Goal: Task Accomplishment & Management: Use online tool/utility

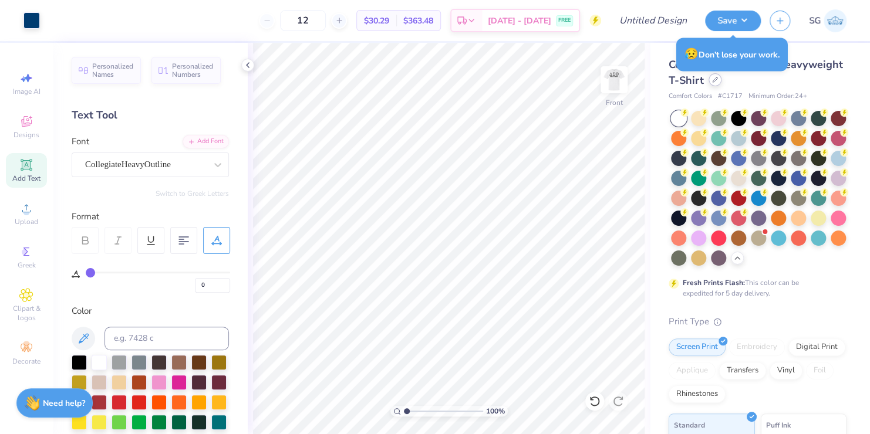
click at [721, 82] on div at bounding box center [714, 79] width 13 height 13
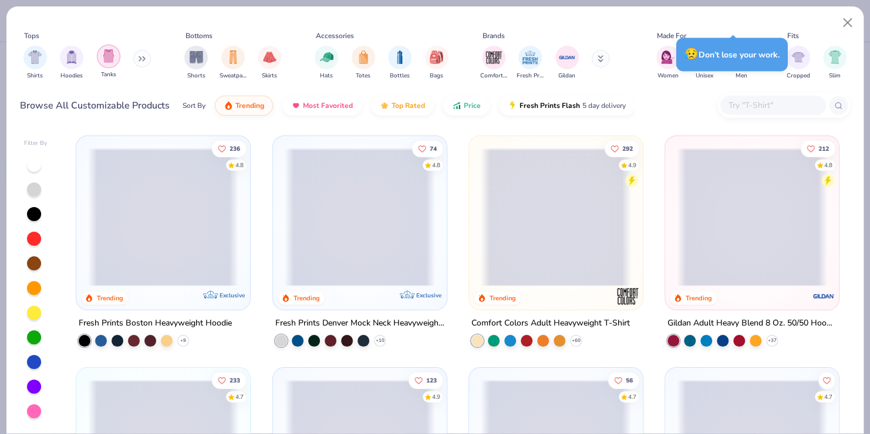
click at [107, 56] on img "filter for Tanks" at bounding box center [108, 55] width 13 height 13
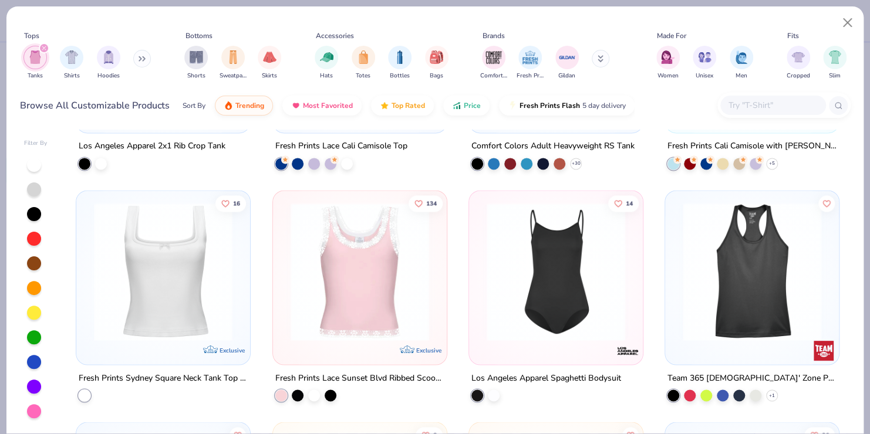
scroll to position [873, 0]
click at [174, 261] on img at bounding box center [163, 271] width 150 height 139
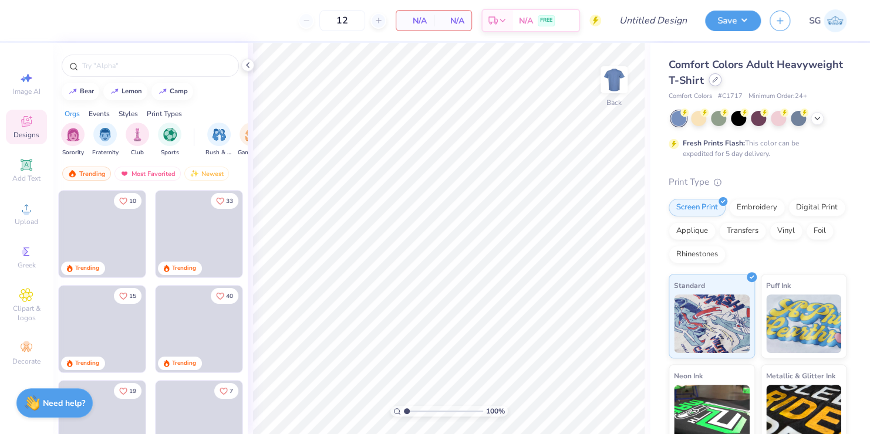
click at [718, 79] on icon at bounding box center [715, 80] width 6 height 6
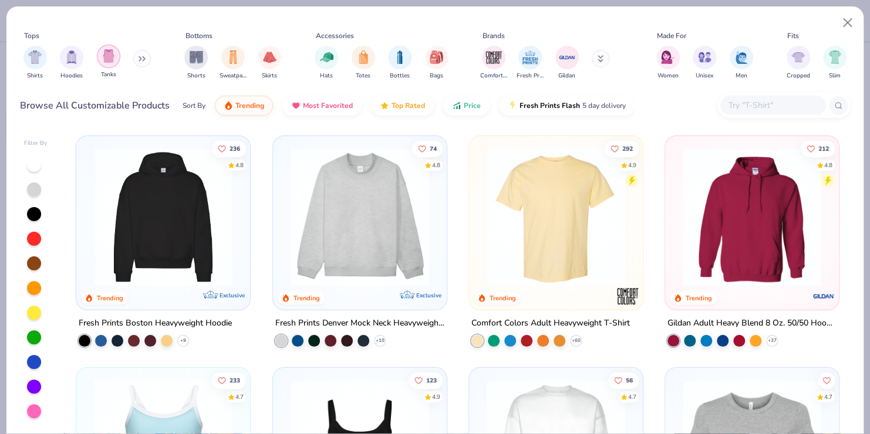
click at [104, 61] on img "filter for Tanks" at bounding box center [108, 55] width 13 height 13
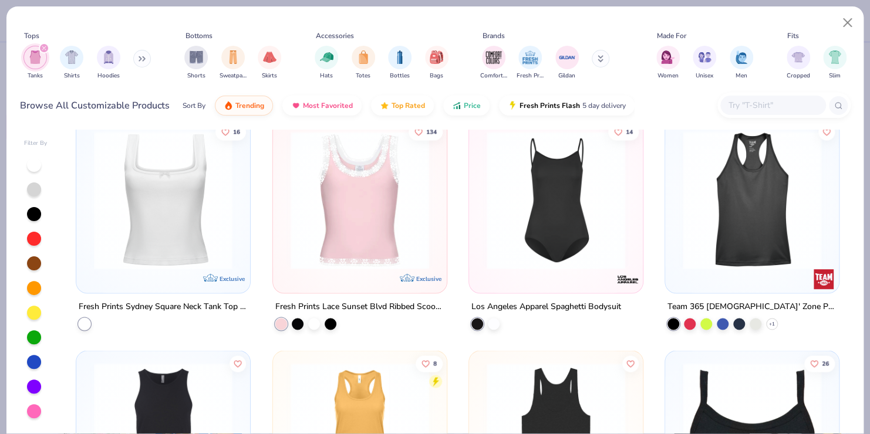
scroll to position [946, 0]
click at [171, 187] on img at bounding box center [163, 199] width 150 height 139
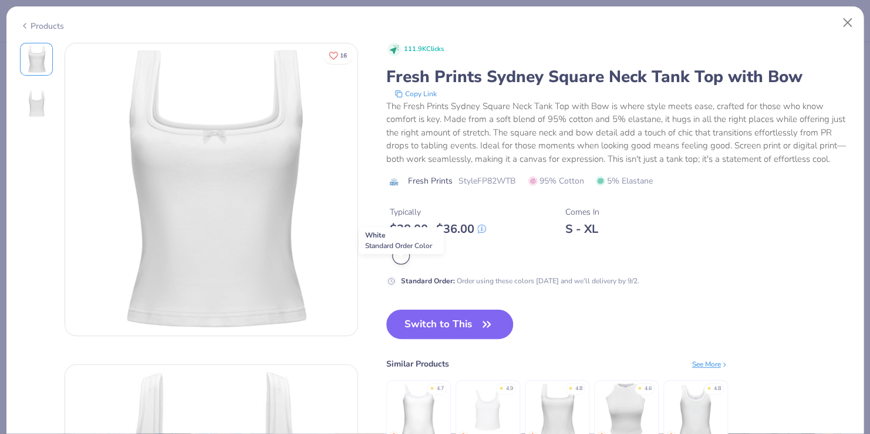
click at [398, 264] on div at bounding box center [400, 255] width 15 height 15
click at [437, 335] on button "Switch to This" at bounding box center [449, 324] width 127 height 29
type input "50"
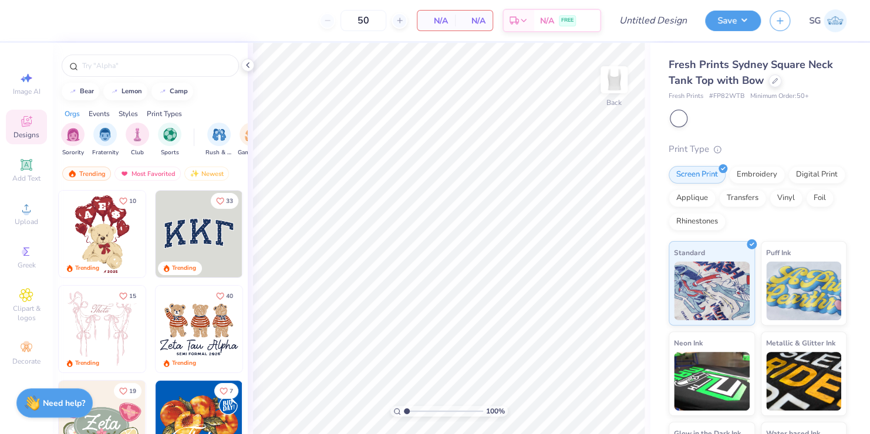
drag, startPoint x: 405, startPoint y: 410, endPoint x: 394, endPoint y: 410, distance: 11.2
click at [404, 410] on input "range" at bounding box center [443, 411] width 79 height 11
click at [126, 60] on input "text" at bounding box center [156, 66] width 150 height 12
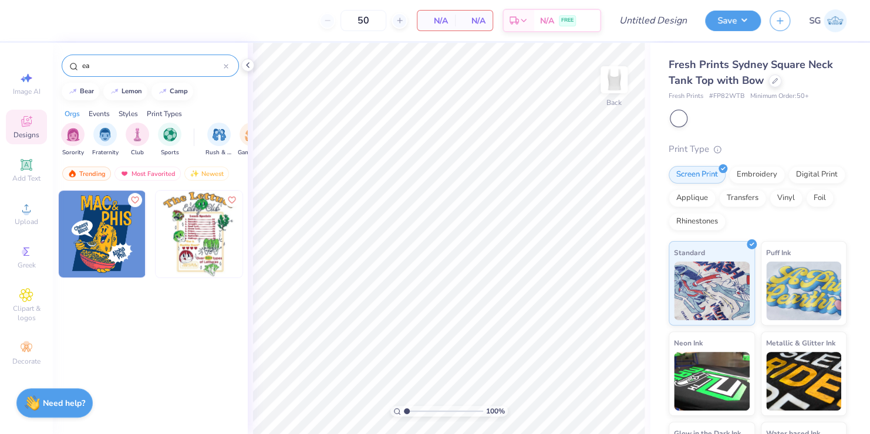
type input "e"
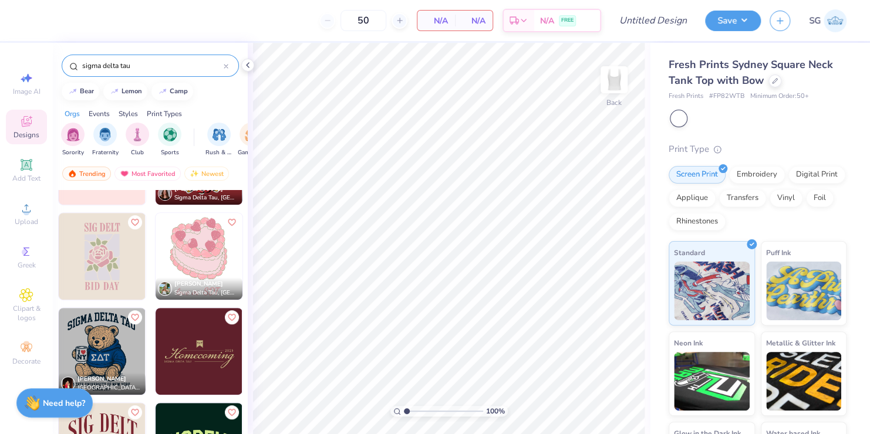
scroll to position [262, 0]
type input "sigma delta tau"
click at [188, 250] on img at bounding box center [199, 257] width 87 height 87
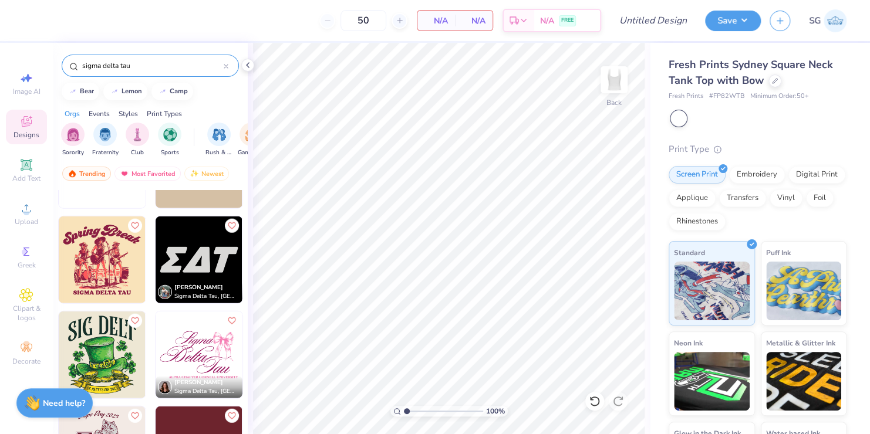
scroll to position [1500, 0]
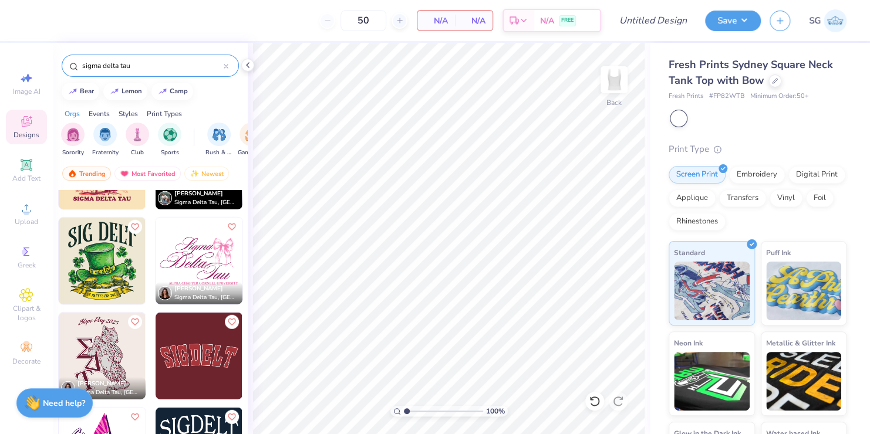
click at [148, 298] on div "[PERSON_NAME] Sigma Delta Tau, [GEOGRAPHIC_DATA][US_STATE] [PERSON_NAME] Sigma …" at bounding box center [150, 65] width 185 height 2929
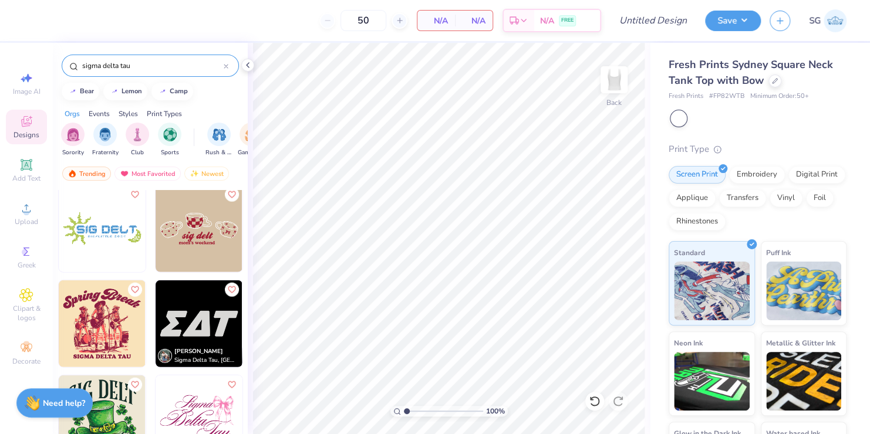
scroll to position [1430, 0]
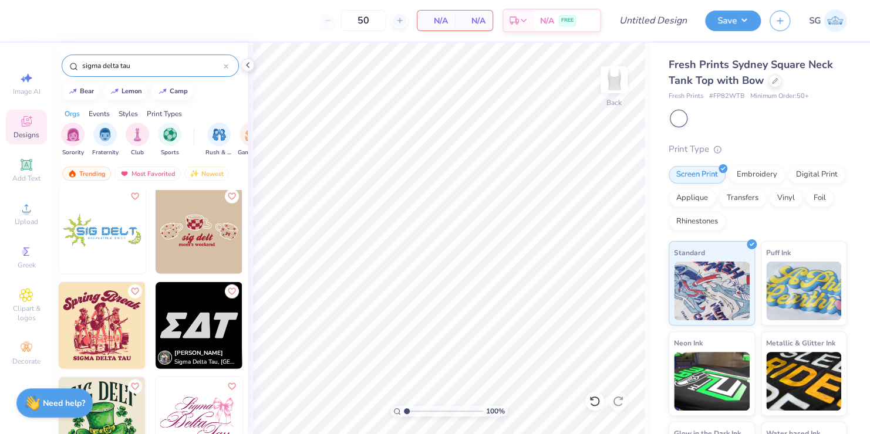
click at [178, 316] on img at bounding box center [199, 325] width 87 height 87
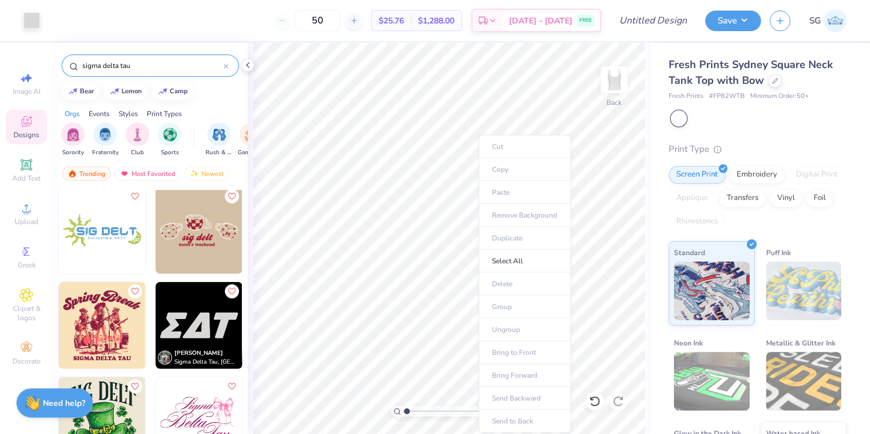
click at [502, 309] on ul "Cut Copy Paste Remove Background Duplicate Select All Delete Group Ungroup Brin…" at bounding box center [524, 284] width 92 height 298
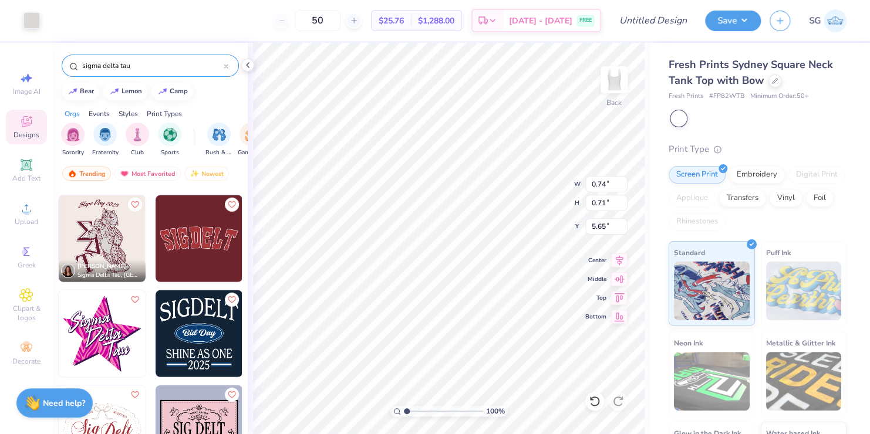
scroll to position [1707, 0]
click at [89, 248] on img at bounding box center [102, 238] width 87 height 87
type input "6.73"
type input "9.56"
type input "1.22"
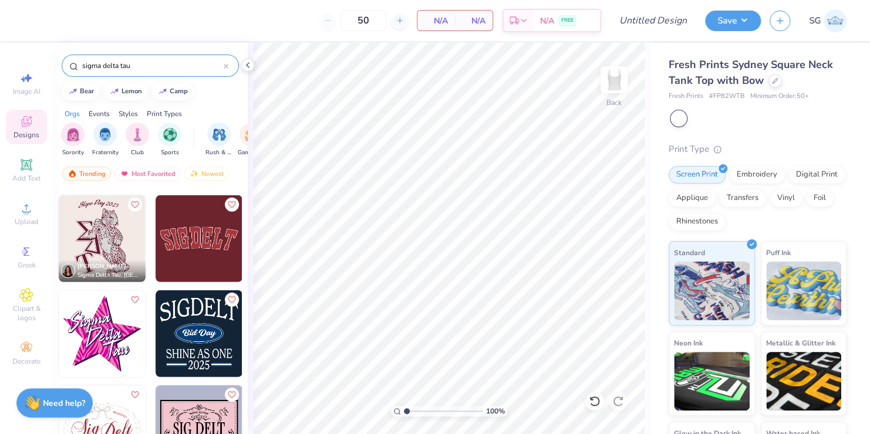
click at [92, 244] on img at bounding box center [102, 238] width 87 height 87
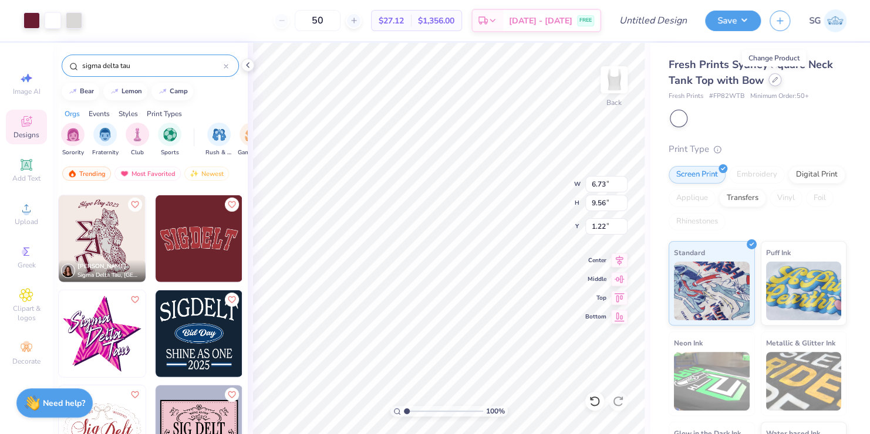
click at [772, 82] on icon at bounding box center [775, 80] width 6 height 6
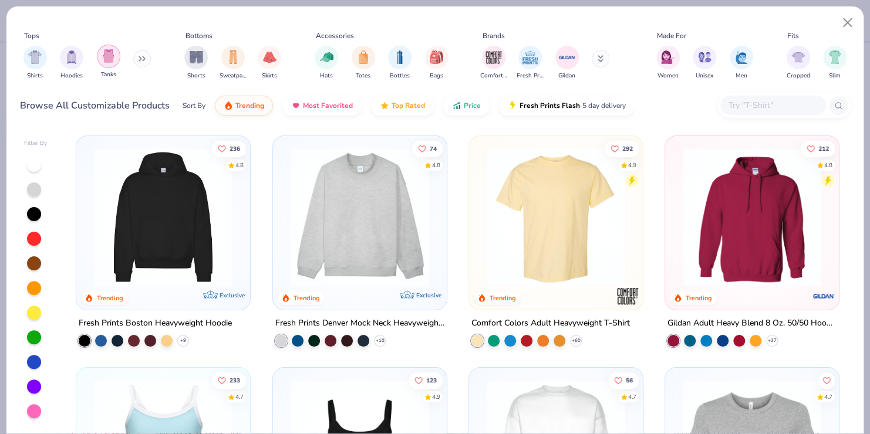
click at [104, 59] on img "filter for Tanks" at bounding box center [108, 55] width 13 height 13
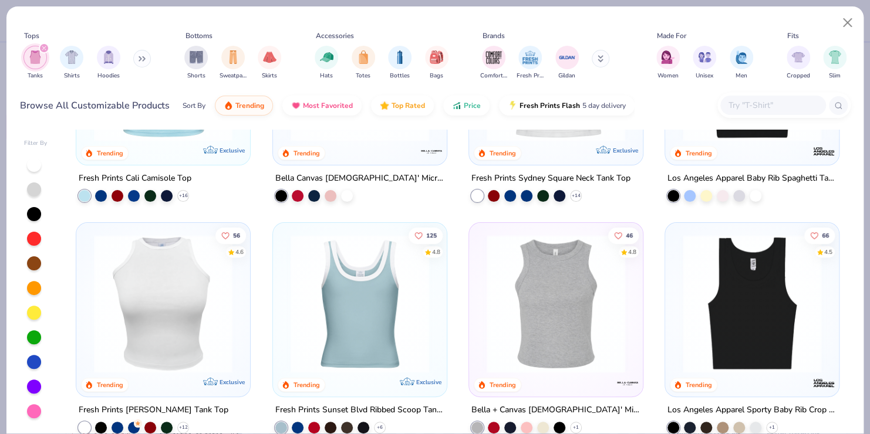
scroll to position [146, 0]
click at [677, 334] on img at bounding box center [601, 303] width 150 height 139
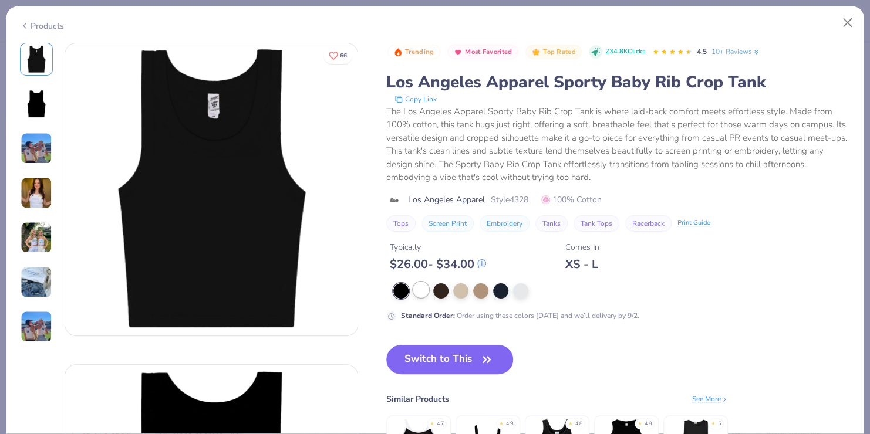
click at [420, 289] on div at bounding box center [420, 289] width 15 height 15
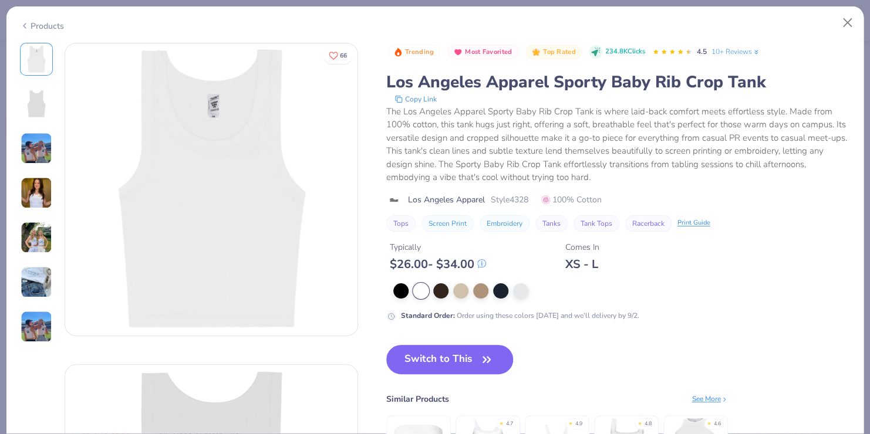
click at [36, 194] on img at bounding box center [37, 193] width 32 height 32
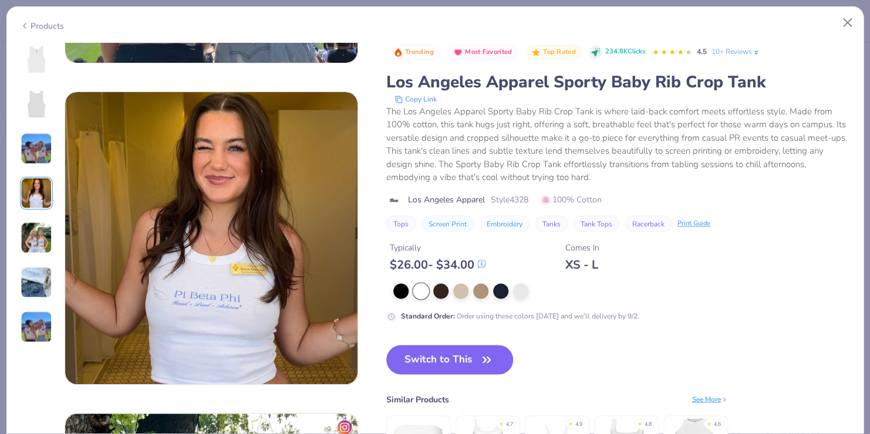
scroll to position [965, 0]
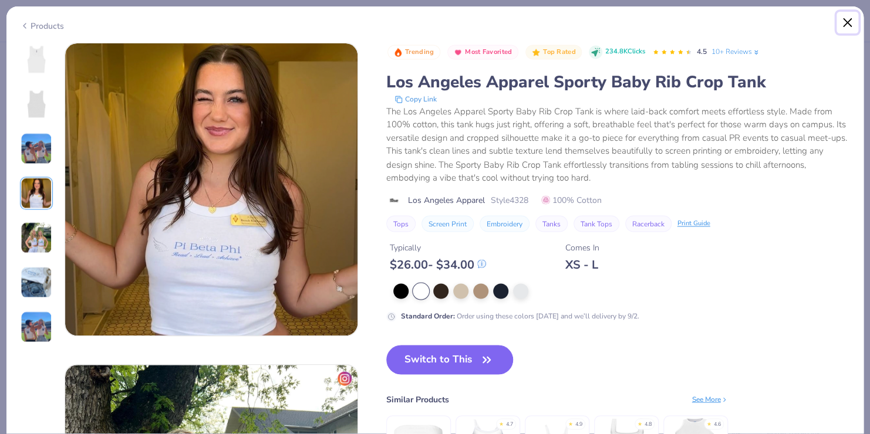
click at [847, 21] on button "Close" at bounding box center [847, 23] width 22 height 22
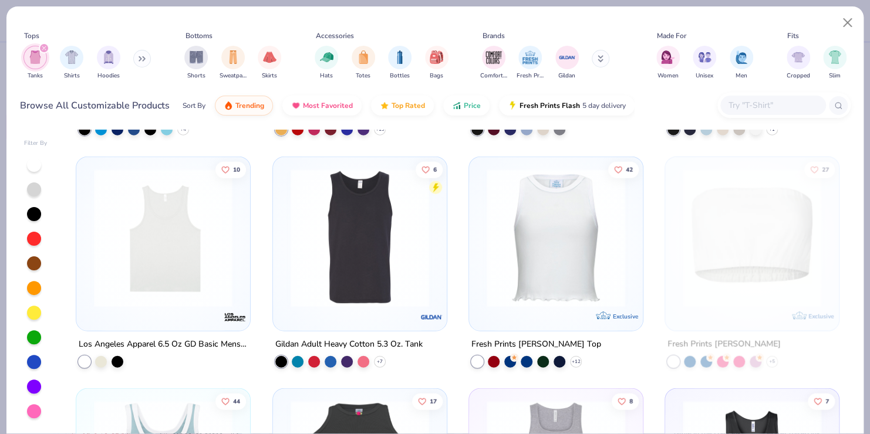
scroll to position [1371, 0]
click at [541, 235] on img at bounding box center [556, 238] width 150 height 139
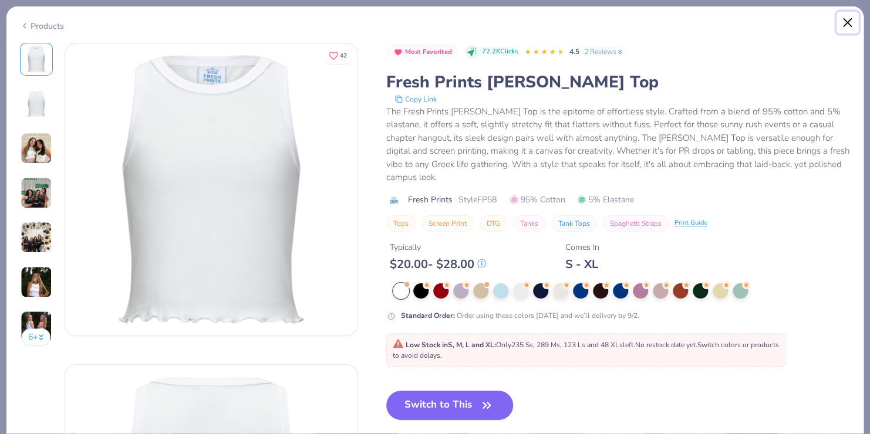
click at [840, 21] on button "Close" at bounding box center [847, 23] width 22 height 22
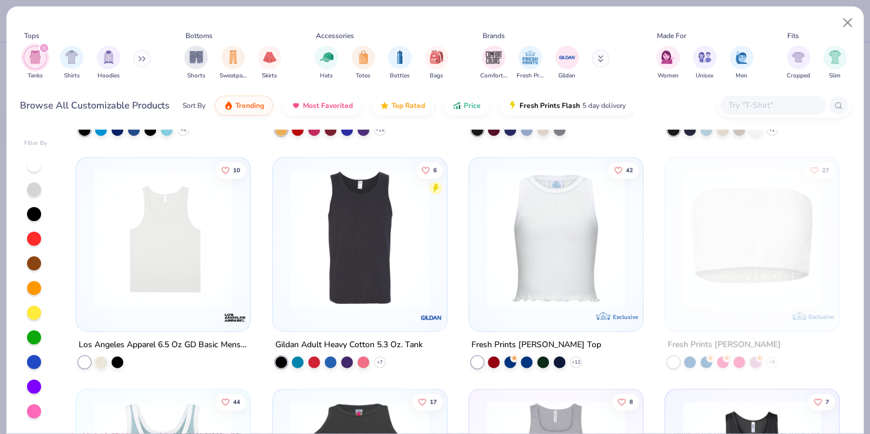
click at [144, 58] on icon at bounding box center [142, 59] width 7 height 6
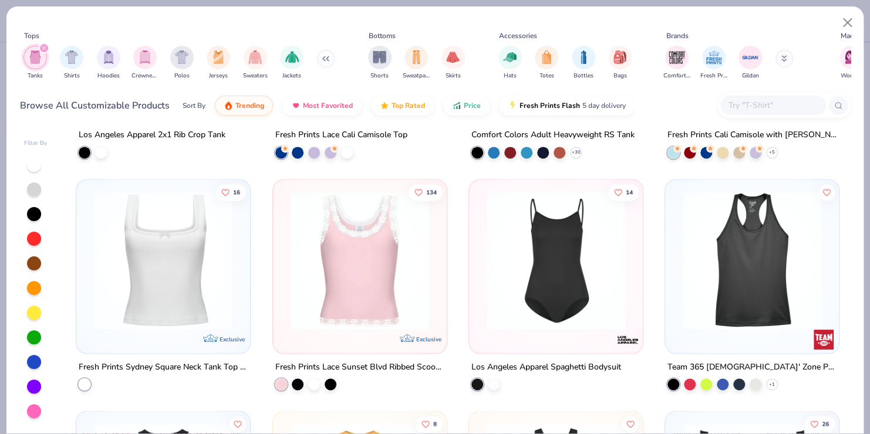
scroll to position [761, 0]
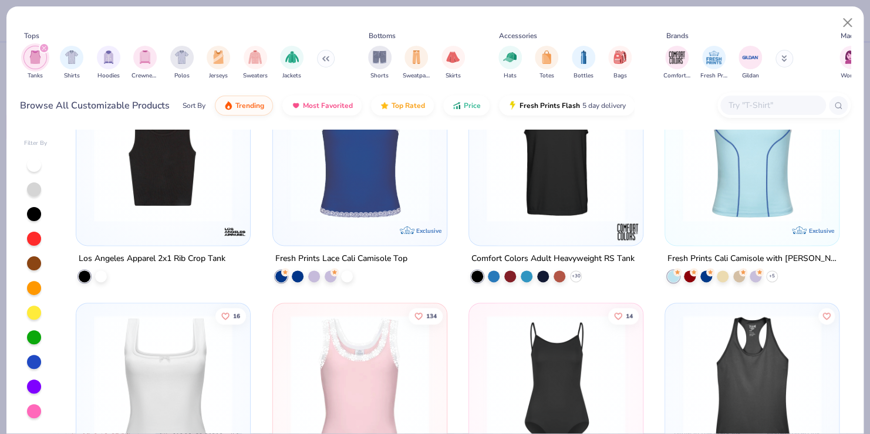
click at [759, 107] on input "text" at bounding box center [772, 105] width 90 height 13
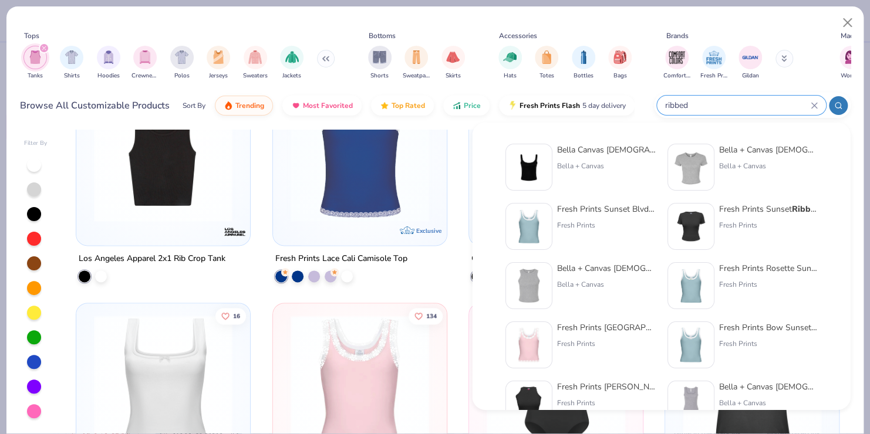
type input "ribbed"
click at [580, 149] on div "Bella Canvas [DEMOGRAPHIC_DATA]' Micro Ribbed Scoop Tank" at bounding box center [605, 150] width 99 height 12
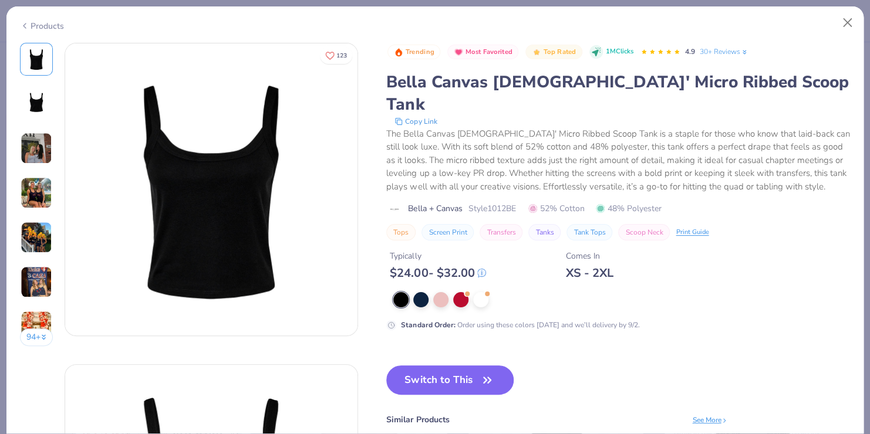
click at [36, 183] on img at bounding box center [37, 193] width 32 height 32
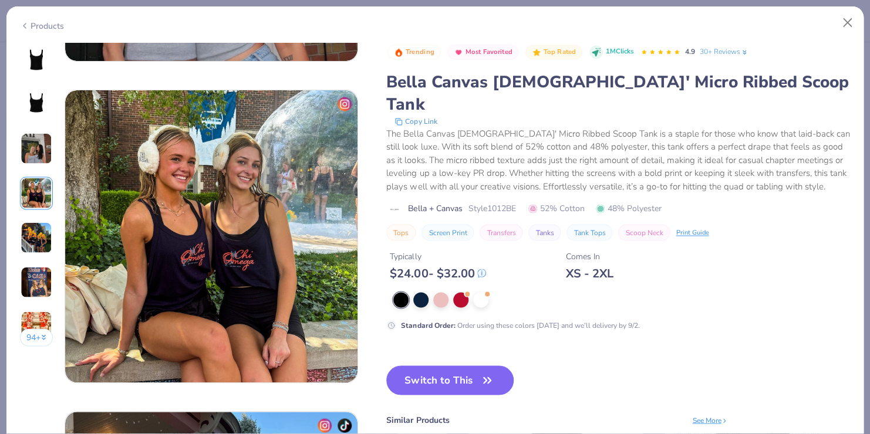
scroll to position [965, 0]
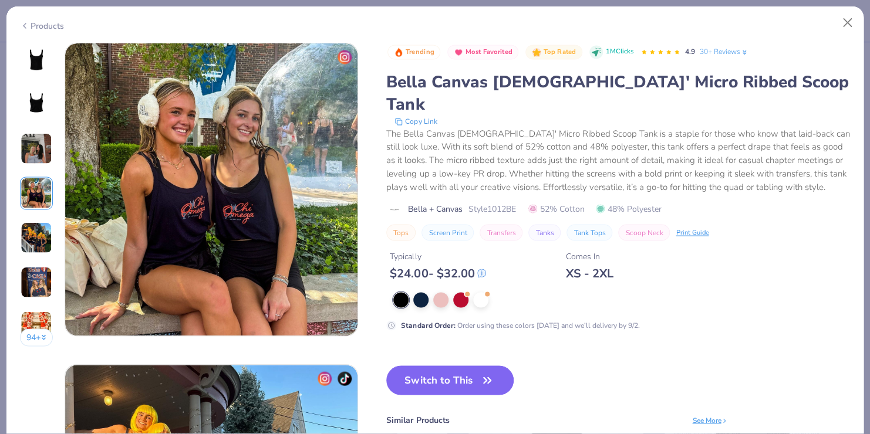
click at [31, 277] on img at bounding box center [37, 282] width 32 height 32
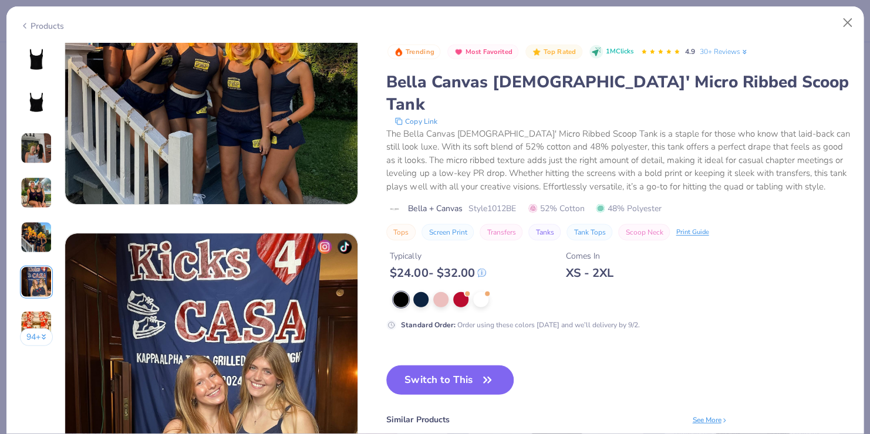
scroll to position [1608, 0]
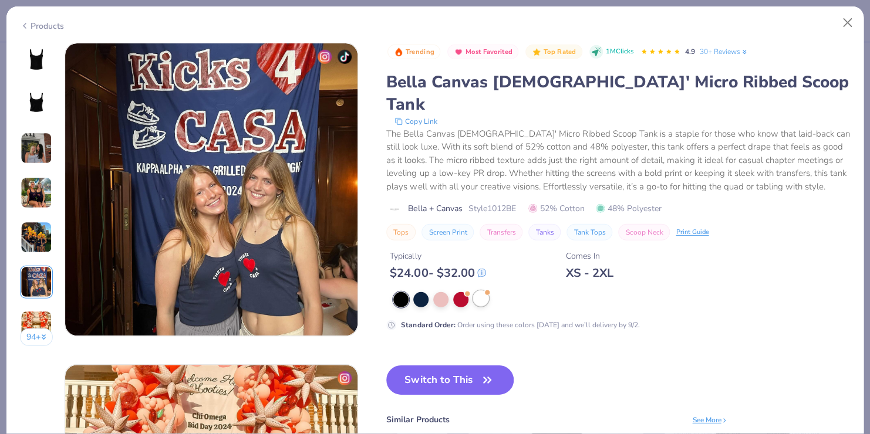
click at [480, 291] on div at bounding box center [480, 298] width 15 height 15
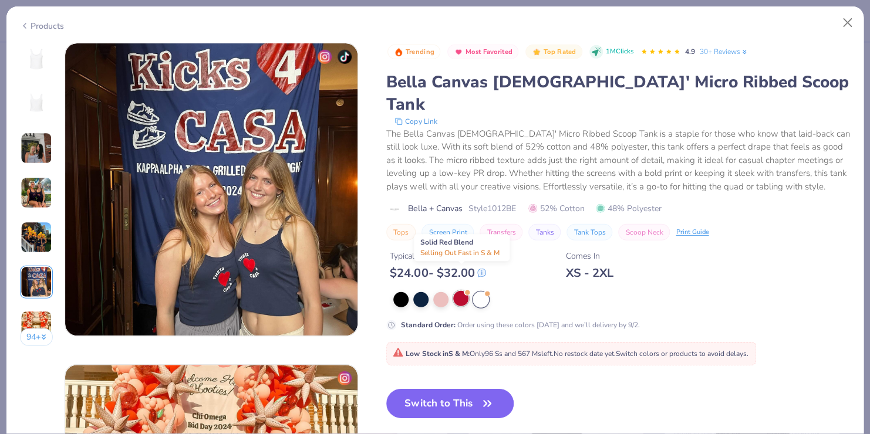
click at [460, 291] on div at bounding box center [460, 298] width 15 height 15
click at [398, 291] on div at bounding box center [400, 298] width 15 height 15
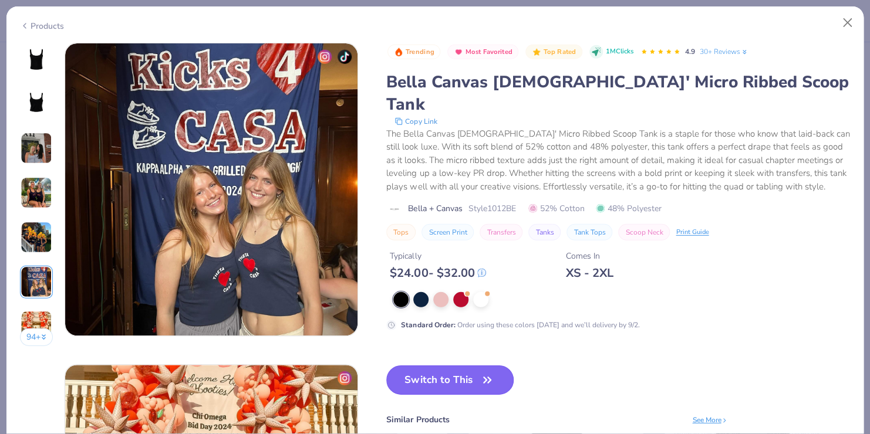
click at [421, 366] on button "Switch to This" at bounding box center [449, 380] width 127 height 29
click at [473, 366] on button "Switch to This" at bounding box center [449, 380] width 127 height 29
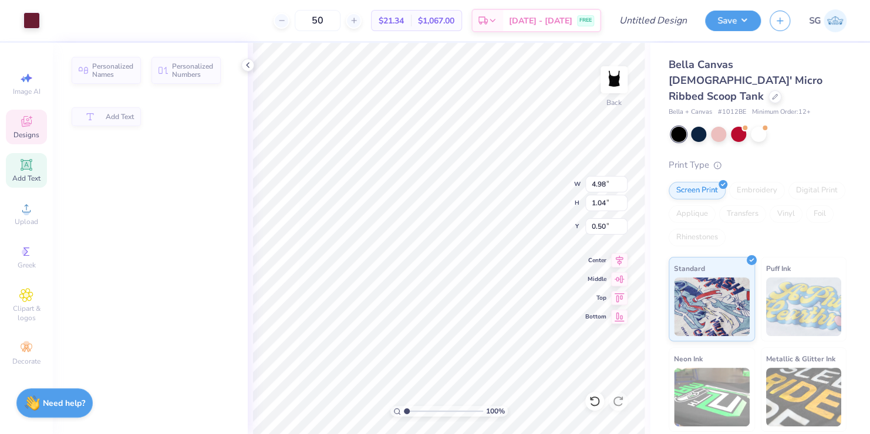
type input "4.98"
type input "1.04"
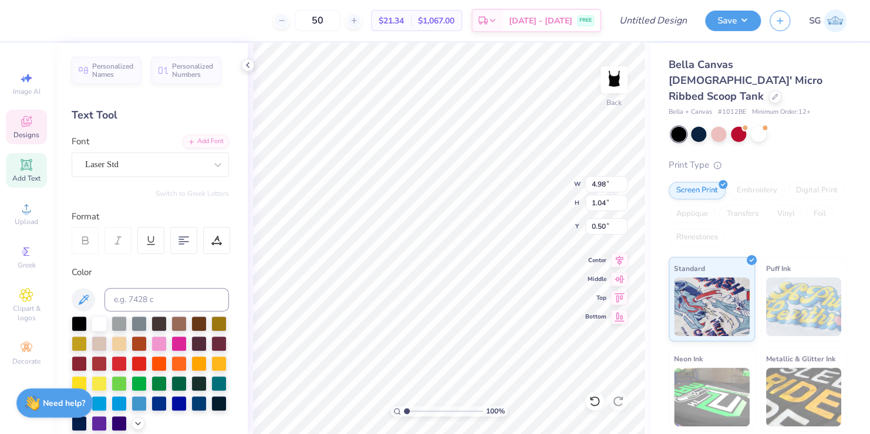
scroll to position [9, 5]
type textarea "SDT Bid Night"
click at [196, 105] on div "Personalized Names Personalized Numbers Text Tool Add Font Font Laser Std Switc…" at bounding box center [150, 238] width 195 height 391
click at [772, 93] on icon at bounding box center [775, 96] width 6 height 6
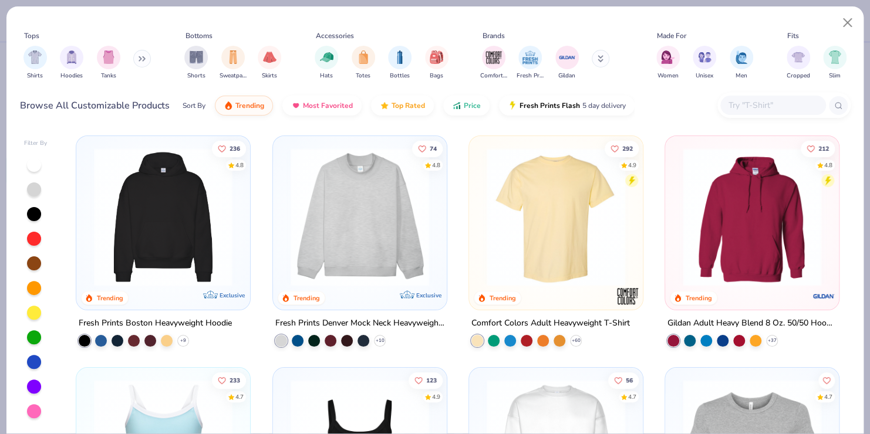
click at [141, 57] on icon at bounding box center [140, 59] width 2 height 4
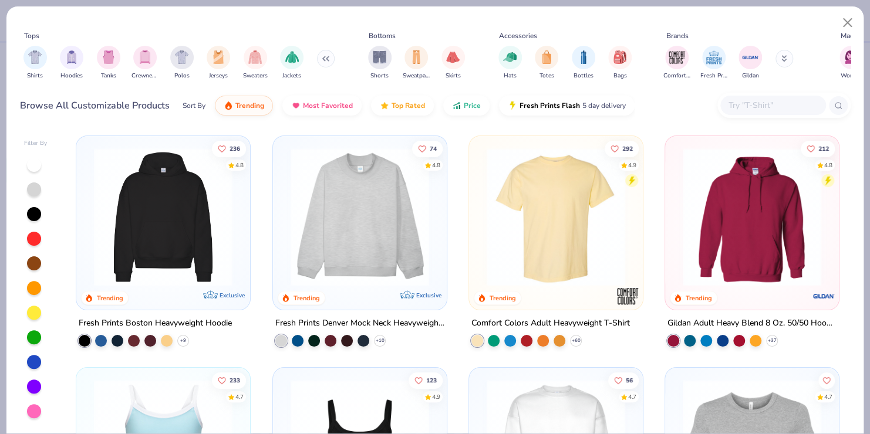
click at [141, 56] on img "filter for Crewnecks" at bounding box center [145, 56] width 13 height 13
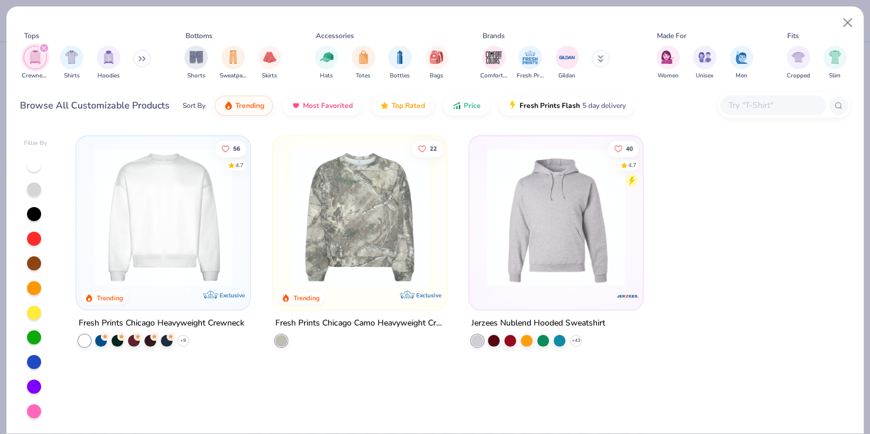
click at [350, 245] on img at bounding box center [360, 217] width 150 height 139
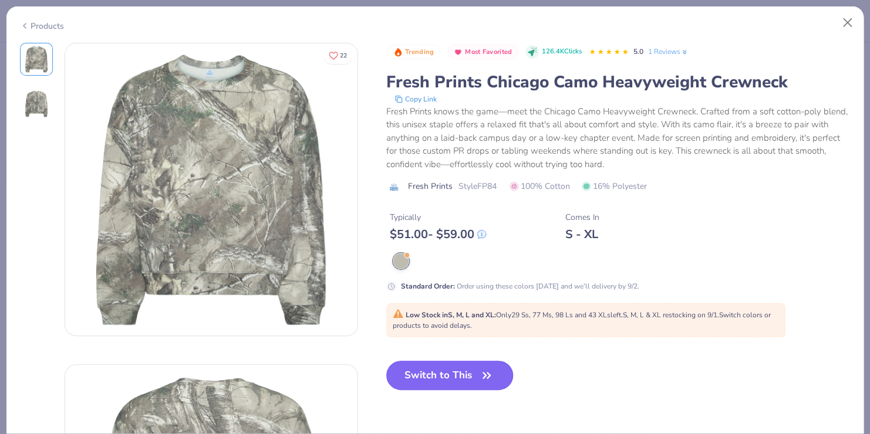
click at [426, 371] on button "Switch to This" at bounding box center [449, 375] width 127 height 29
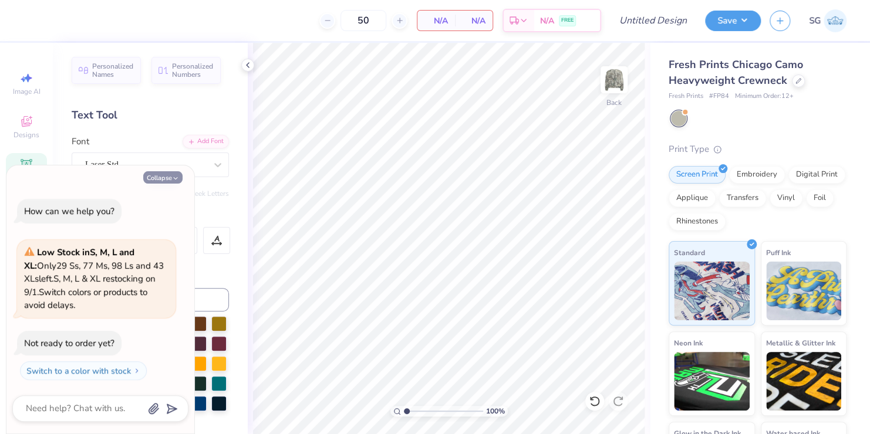
click at [158, 174] on button "Collapse" at bounding box center [162, 177] width 39 height 12
type textarea "x"
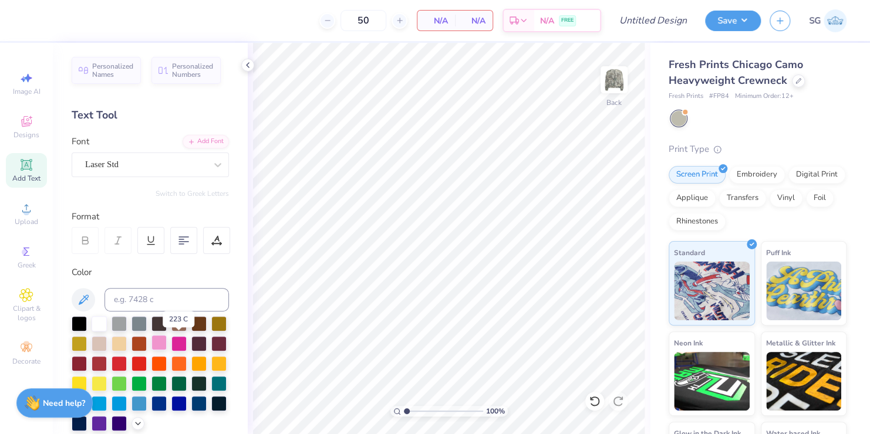
click at [167, 342] on div at bounding box center [158, 342] width 15 height 15
click at [212, 164] on icon at bounding box center [218, 165] width 12 height 12
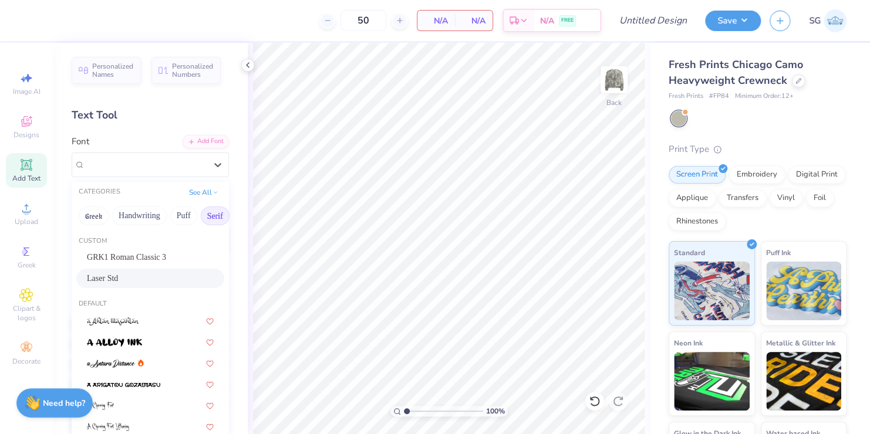
click at [207, 212] on button "Serif" at bounding box center [215, 216] width 29 height 19
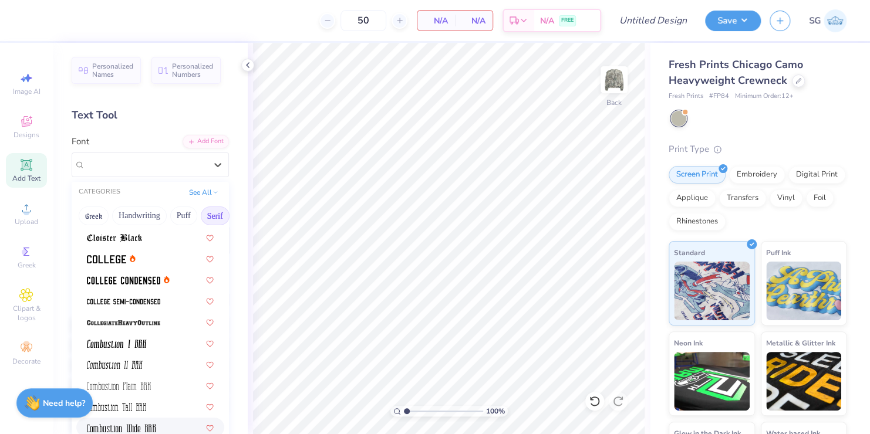
scroll to position [315, 0]
click at [110, 321] on img at bounding box center [123, 324] width 73 height 8
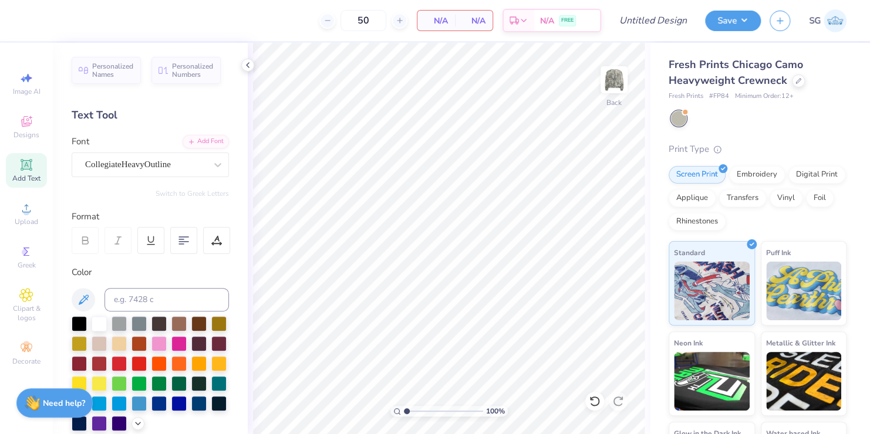
click at [28, 167] on icon at bounding box center [26, 164] width 9 height 9
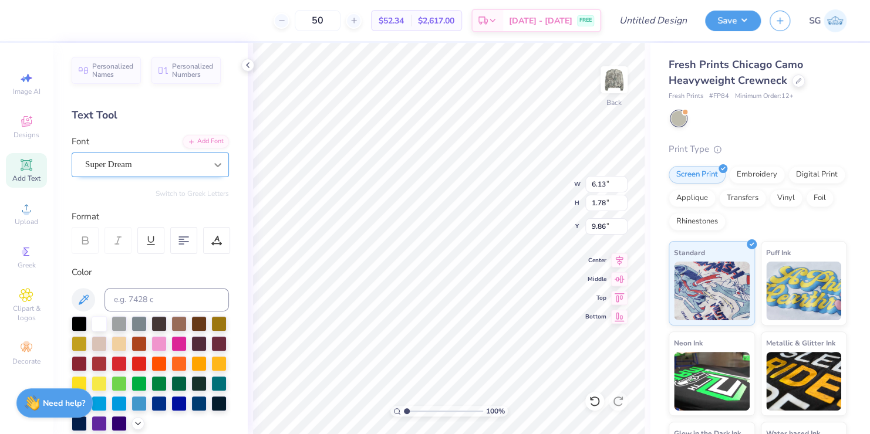
click at [212, 165] on icon at bounding box center [218, 165] width 12 height 12
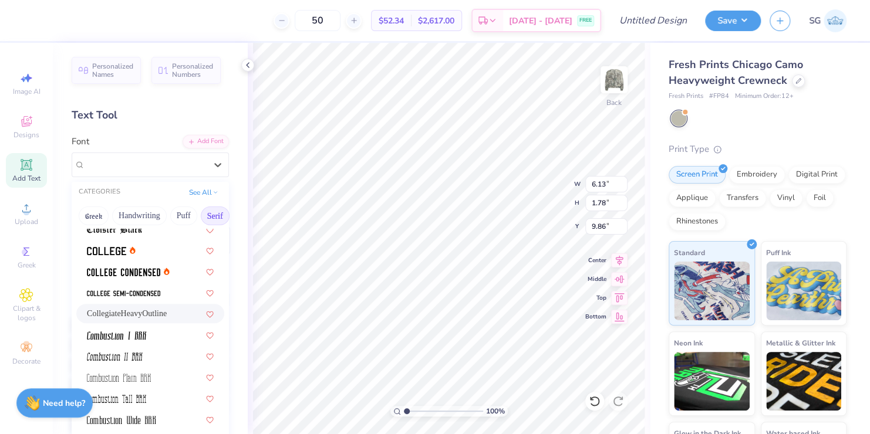
scroll to position [325, 0]
click at [118, 309] on span "CollegiateHeavyOutline" at bounding box center [127, 312] width 80 height 12
type input "6.88"
type input "1.88"
type input "9.81"
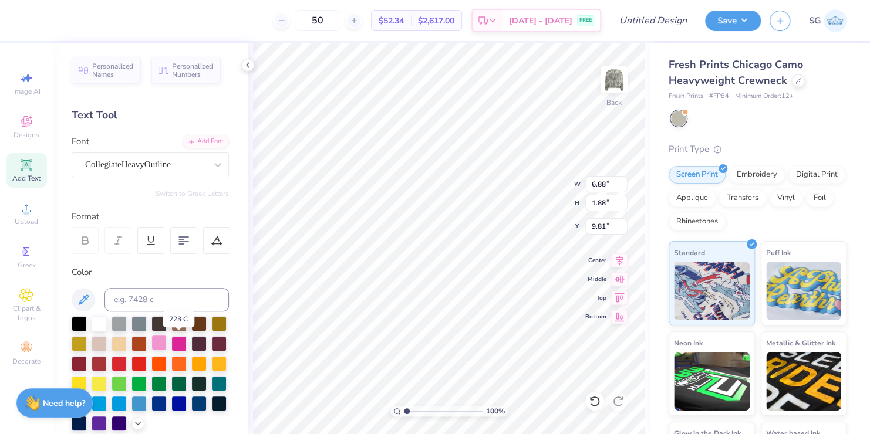
click at [167, 343] on div at bounding box center [158, 342] width 15 height 15
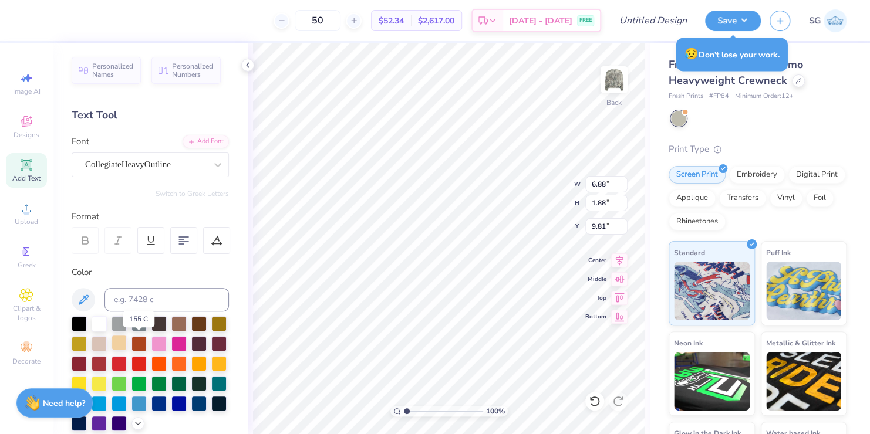
click at [127, 344] on div at bounding box center [119, 342] width 15 height 15
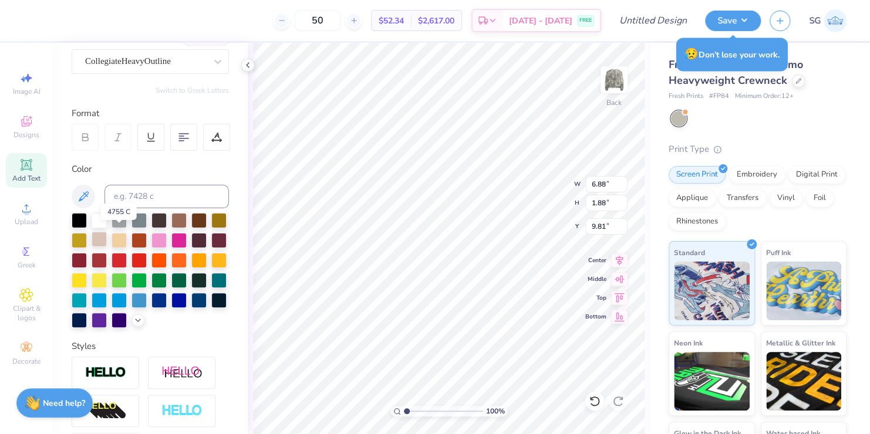
scroll to position [99, 0]
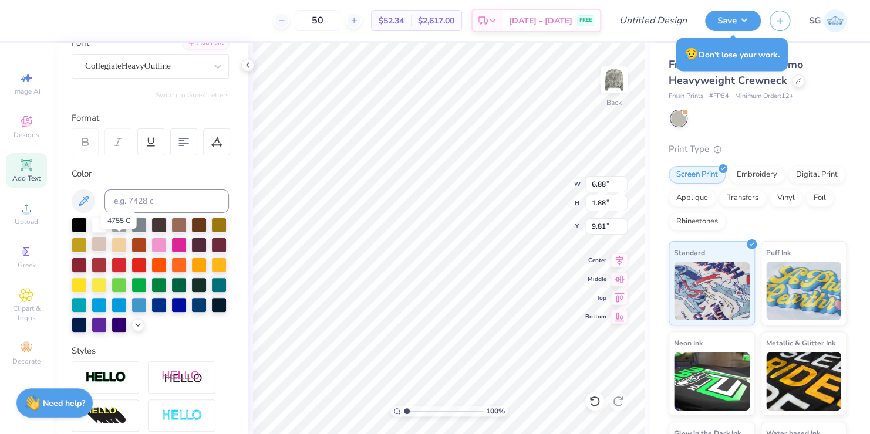
click at [107, 243] on div at bounding box center [99, 244] width 15 height 15
click at [187, 244] on div at bounding box center [178, 244] width 15 height 15
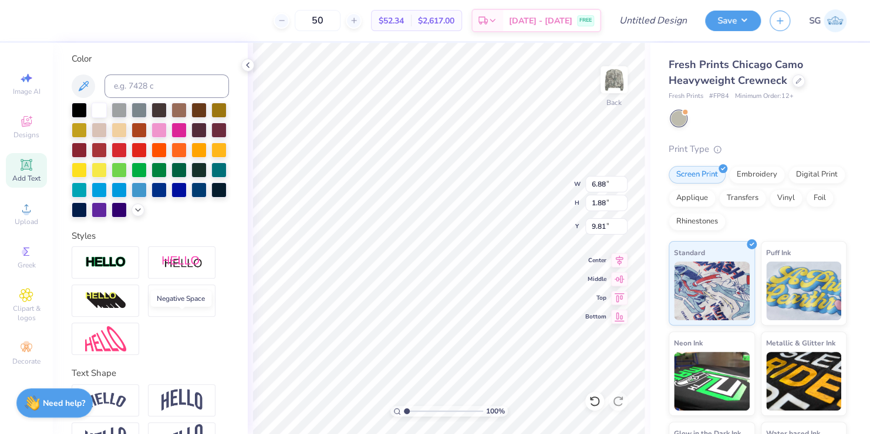
scroll to position [268, 0]
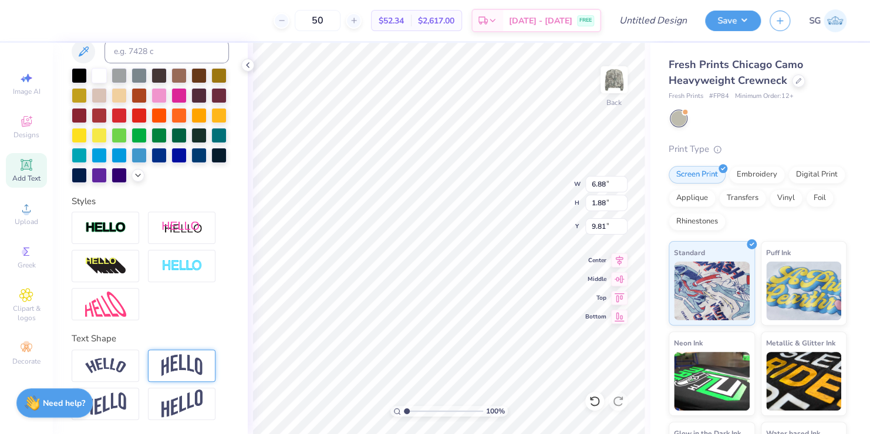
click at [172, 364] on img at bounding box center [181, 366] width 41 height 22
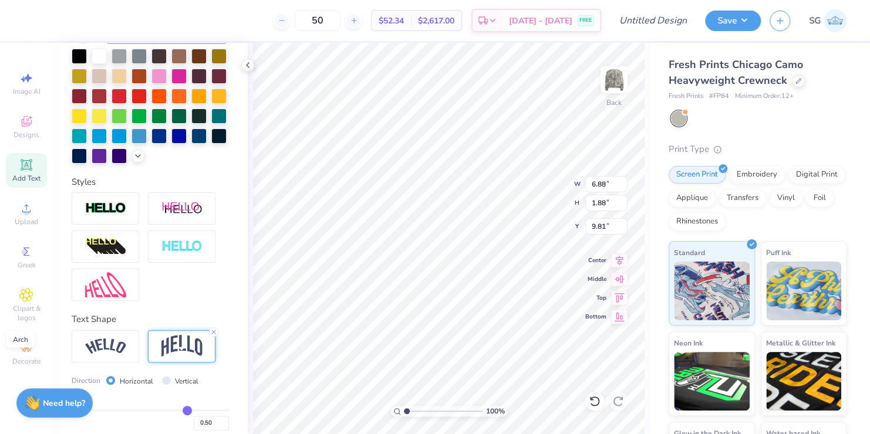
type input "2.94"
type input "9.28"
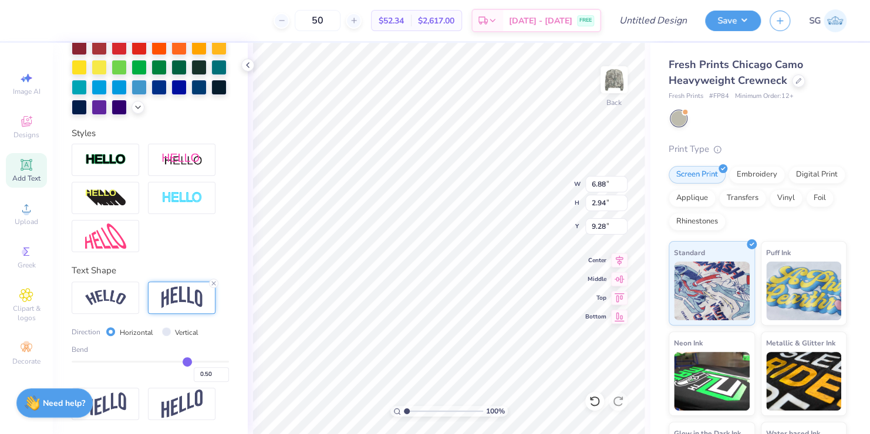
scroll to position [335, 0]
click at [214, 283] on line at bounding box center [214, 284] width 4 height 4
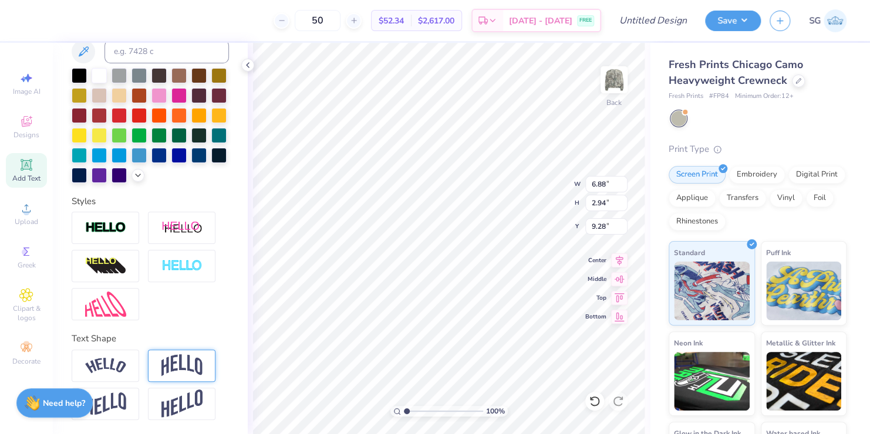
type input "1.88"
type input "9.81"
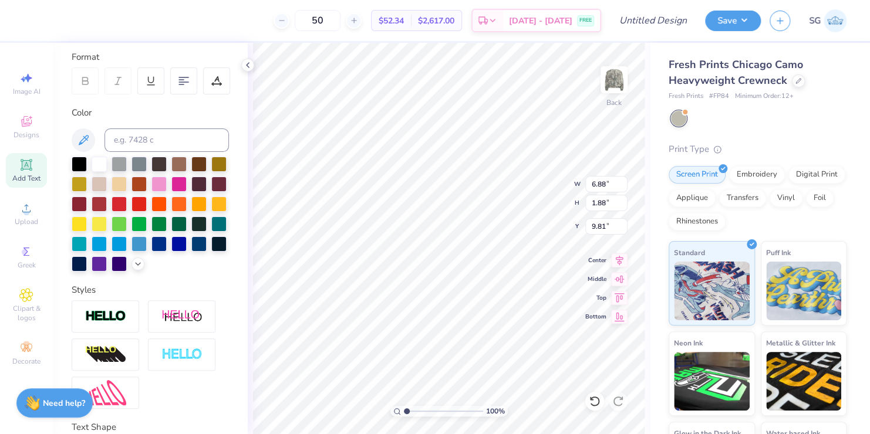
scroll to position [154, 0]
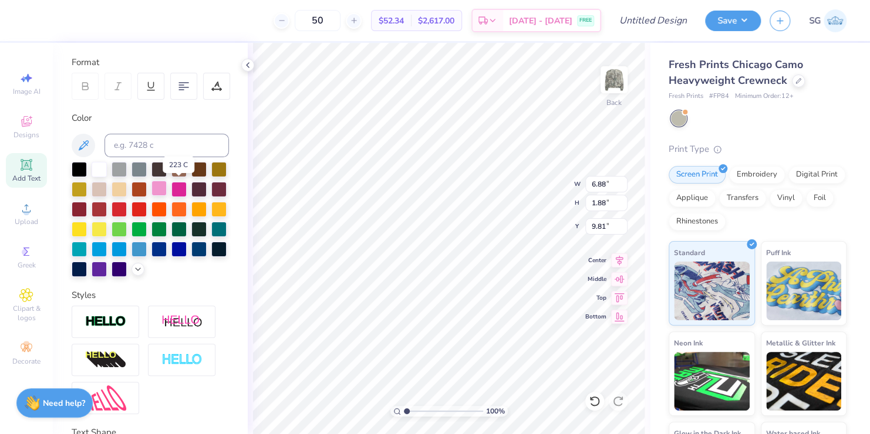
click at [167, 190] on div at bounding box center [158, 188] width 15 height 15
type input "11.22"
type input "3.07"
type input "3.00"
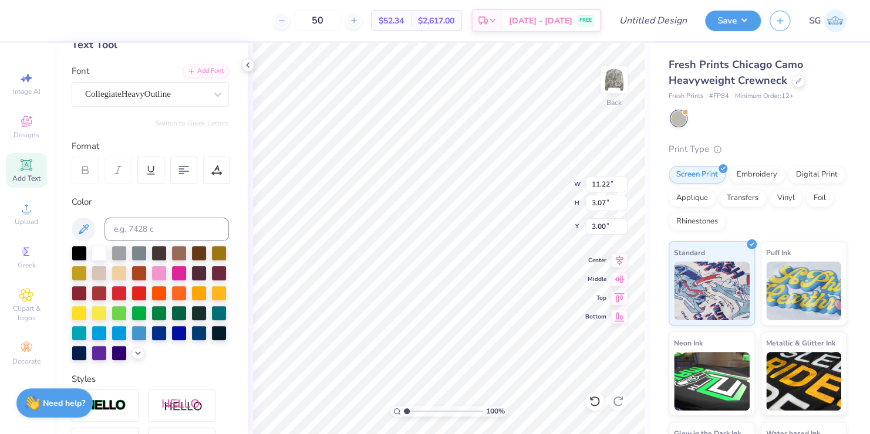
scroll to position [9, 2]
type textarea "T"
type textarea "Sigma Delta Tau"
click at [619, 277] on icon at bounding box center [620, 278] width 10 height 8
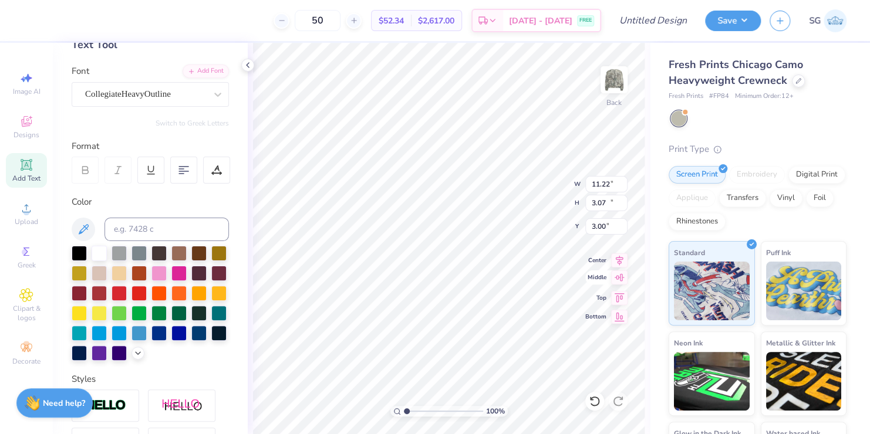
type input "10.61"
type input "12.98"
type input "4.26"
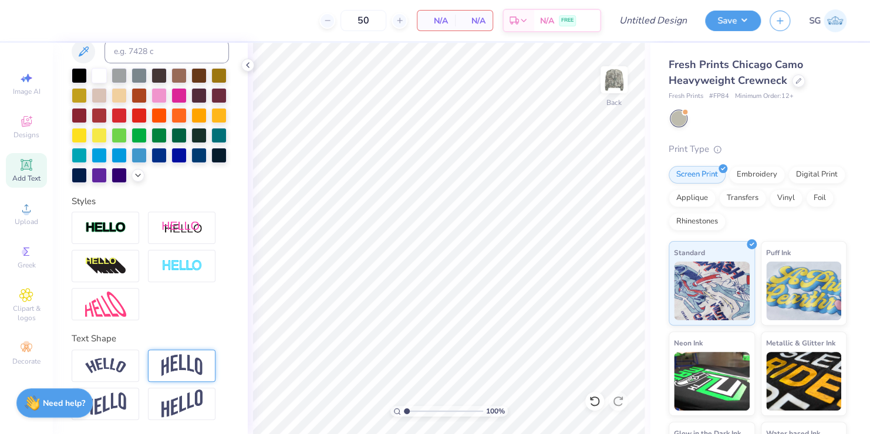
scroll to position [268, 0]
click at [26, 252] on circle at bounding box center [25, 252] width 6 height 6
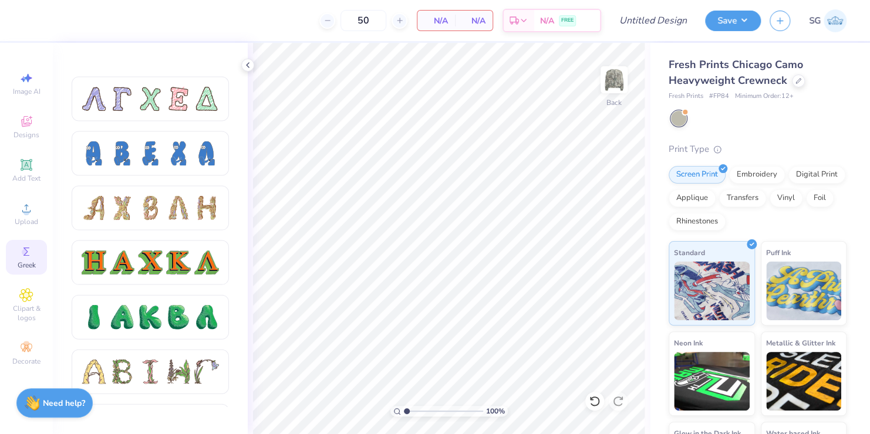
scroll to position [1235, 0]
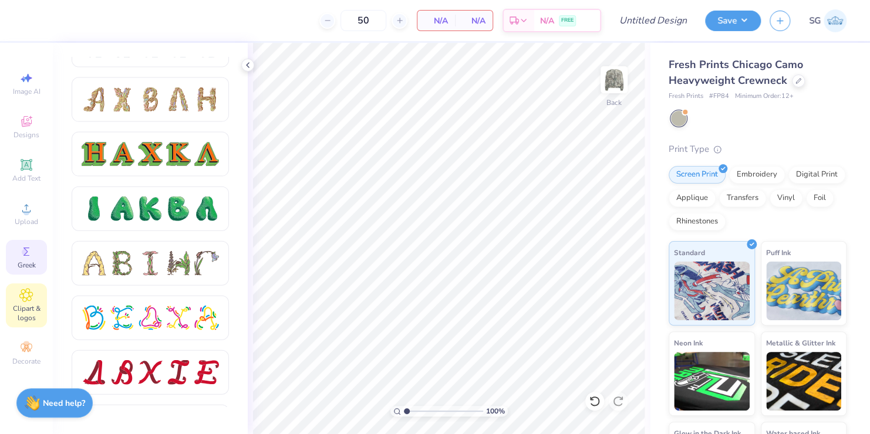
click at [22, 301] on icon at bounding box center [25, 295] width 13 height 14
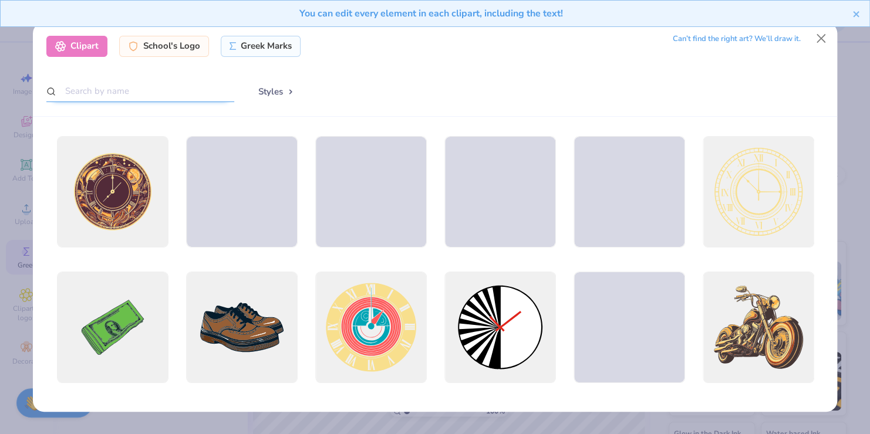
click at [106, 92] on input "text" at bounding box center [140, 91] width 188 height 22
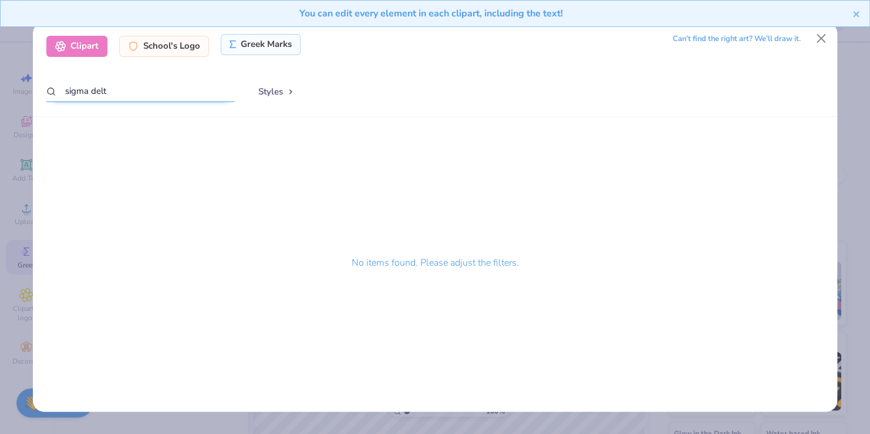
type input "sigma delt"
click at [252, 49] on div "Greek Marks" at bounding box center [261, 44] width 80 height 21
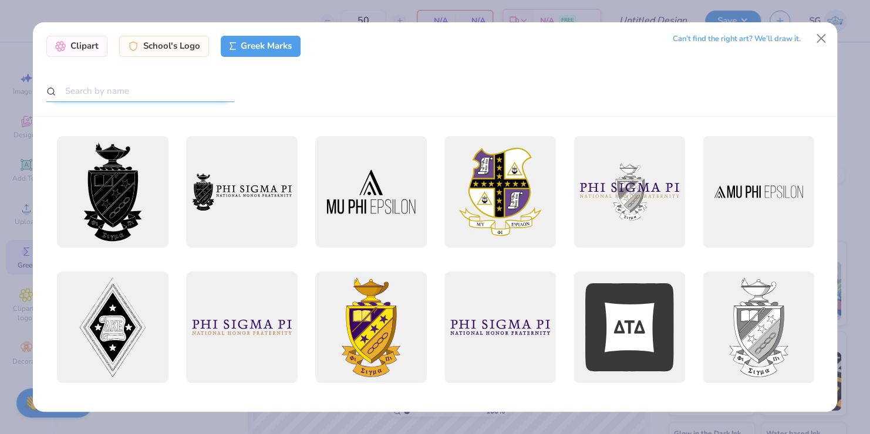
click at [139, 92] on input "text" at bounding box center [140, 91] width 188 height 22
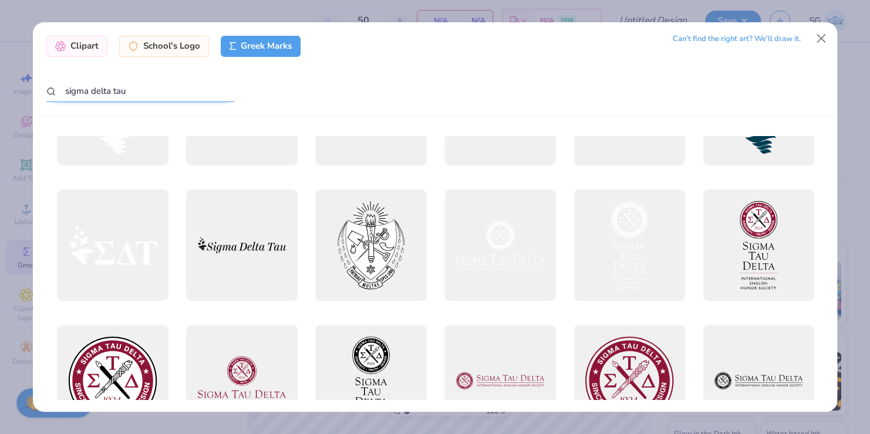
scroll to position [0, 0]
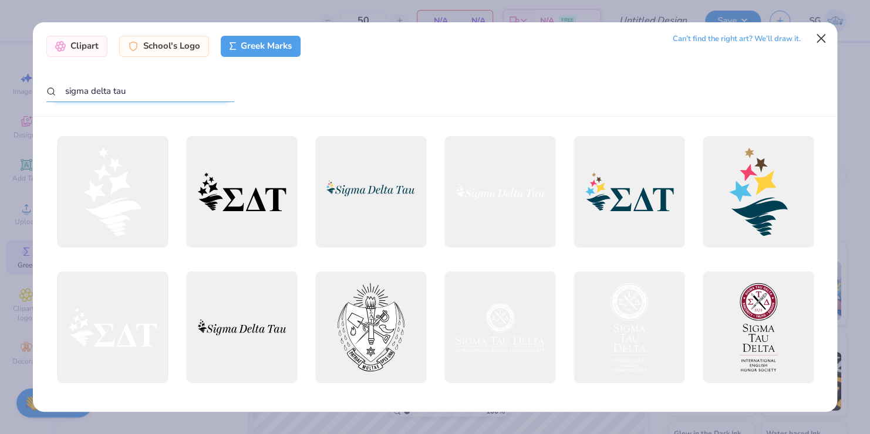
type input "sigma delta tau"
click at [825, 34] on button "Close" at bounding box center [821, 39] width 22 height 22
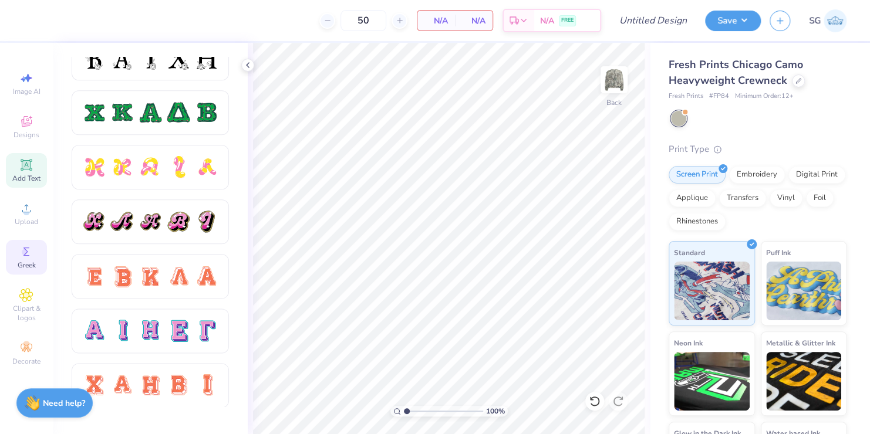
scroll to position [566, 0]
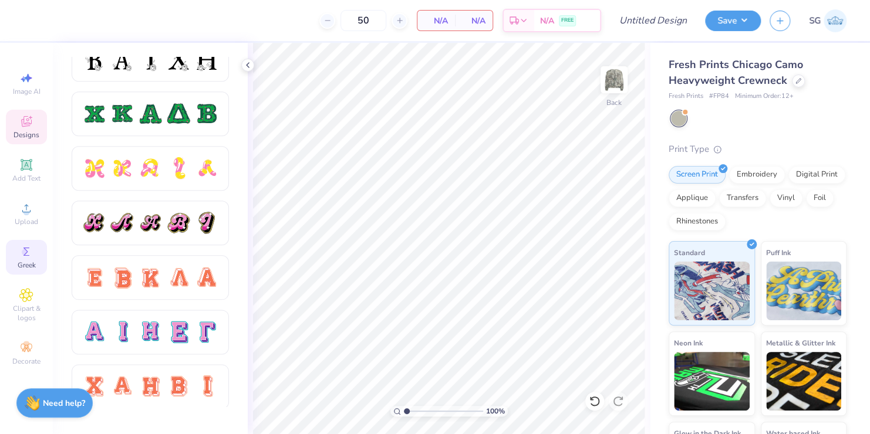
click at [28, 127] on icon at bounding box center [26, 121] width 14 height 14
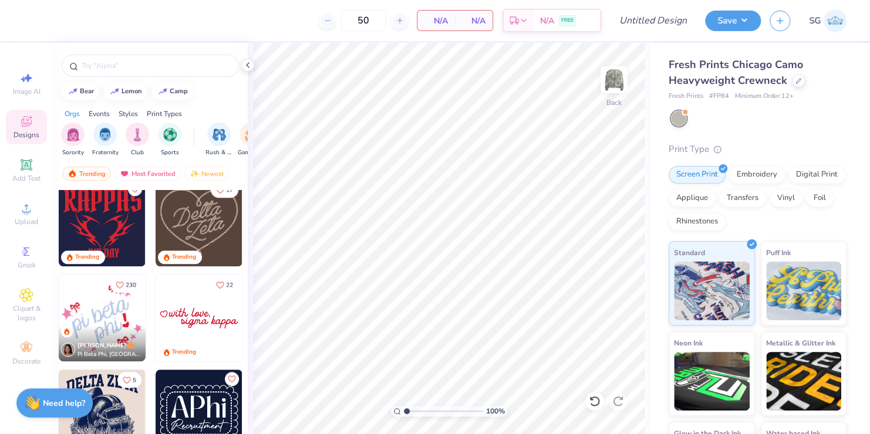
scroll to position [586, 0]
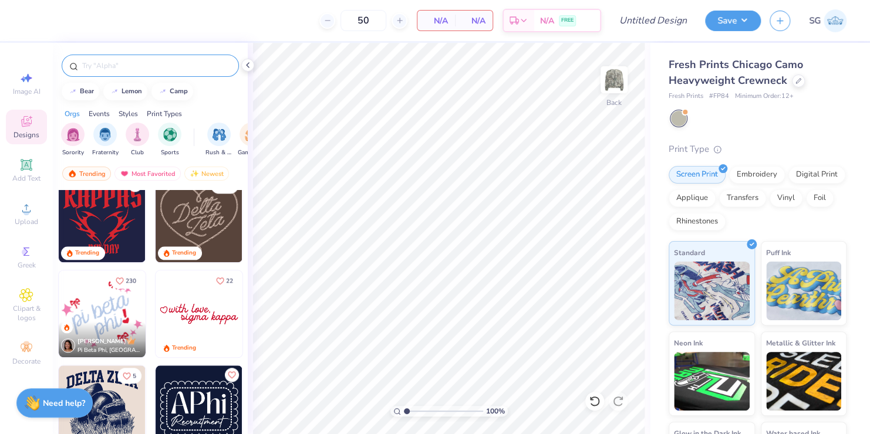
click at [122, 63] on input "text" at bounding box center [156, 66] width 150 height 12
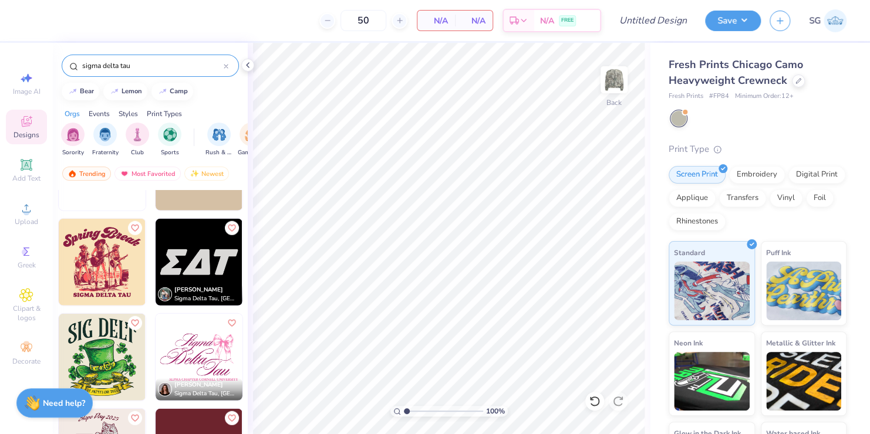
scroll to position [1493, 0]
type input "sigma delta tau"
click at [173, 256] on img at bounding box center [199, 262] width 87 height 87
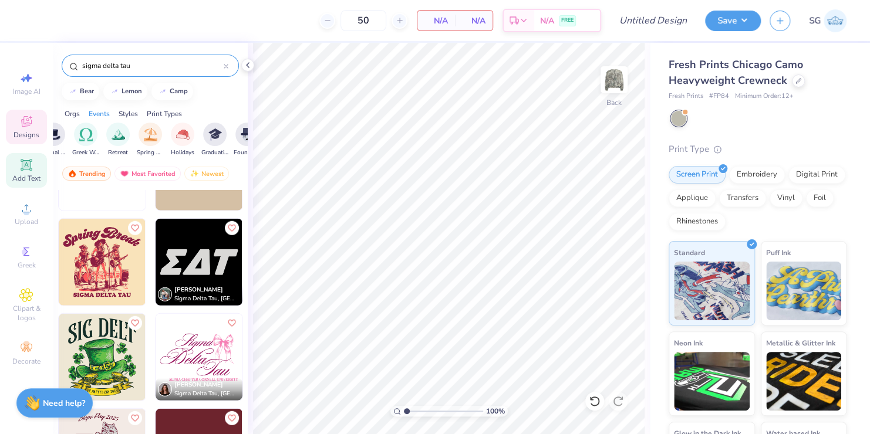
click at [22, 171] on icon at bounding box center [26, 165] width 14 height 14
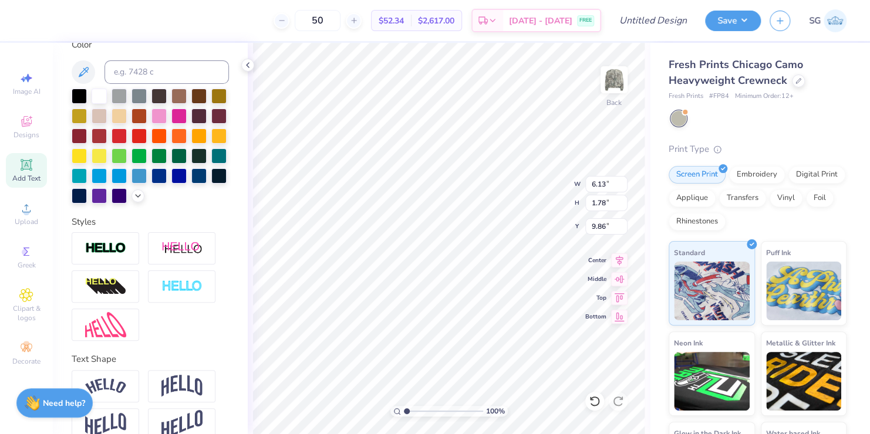
scroll to position [268, 0]
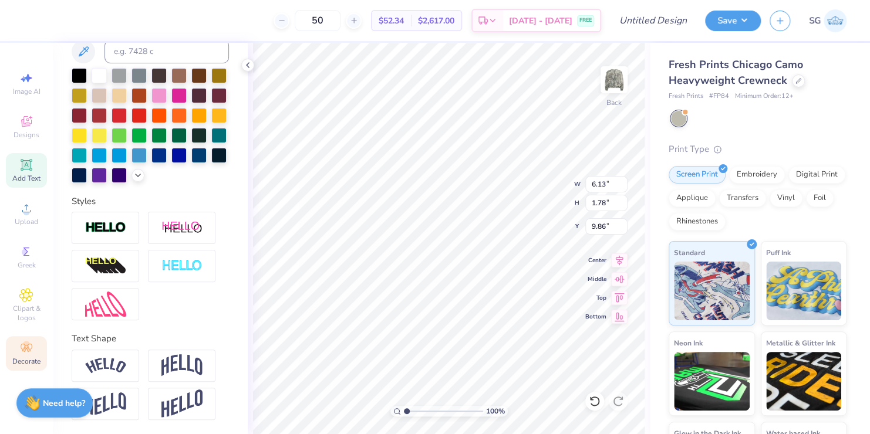
click at [27, 342] on circle at bounding box center [26, 344] width 6 height 6
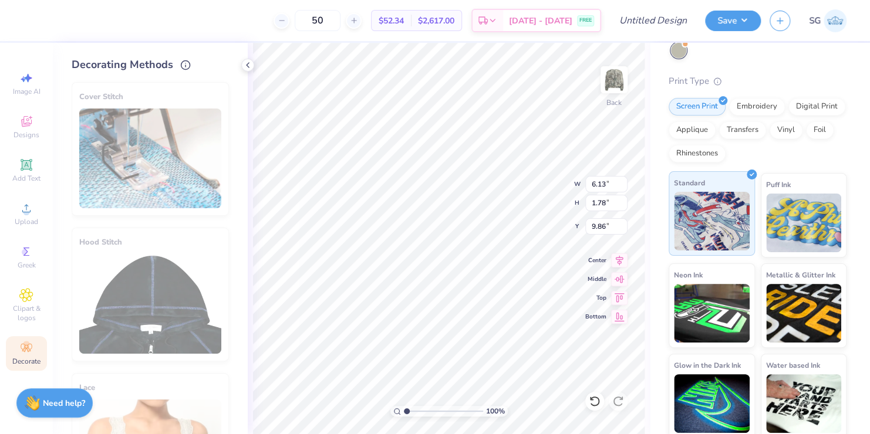
scroll to position [72, 0]
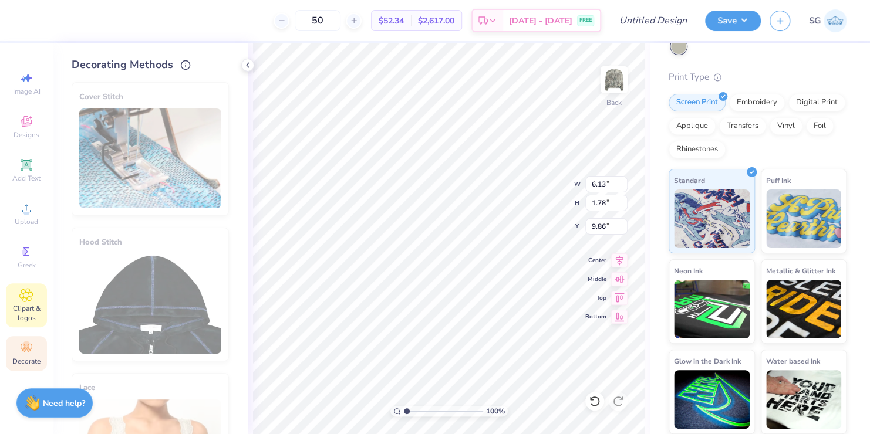
click at [32, 308] on span "Clipart & logos" at bounding box center [26, 313] width 41 height 19
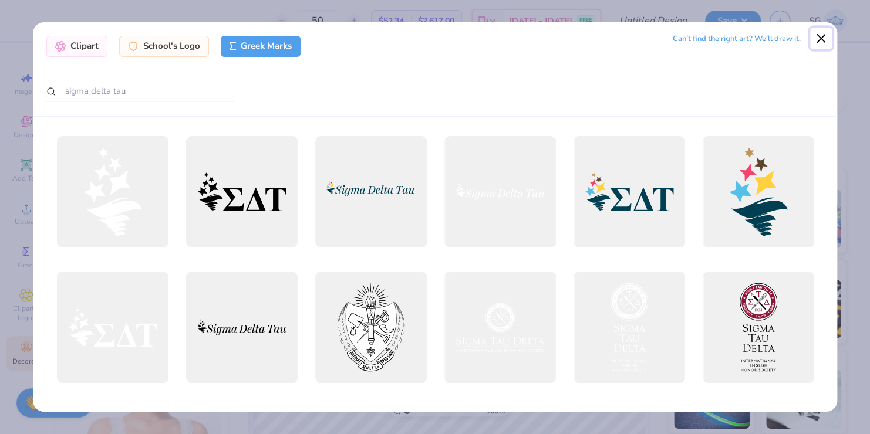
click at [819, 35] on button "Close" at bounding box center [821, 39] width 22 height 22
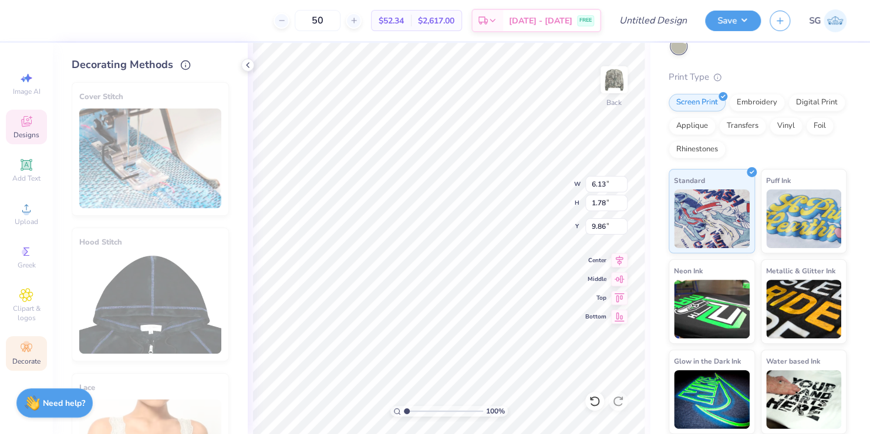
click at [25, 126] on icon at bounding box center [26, 121] width 11 height 11
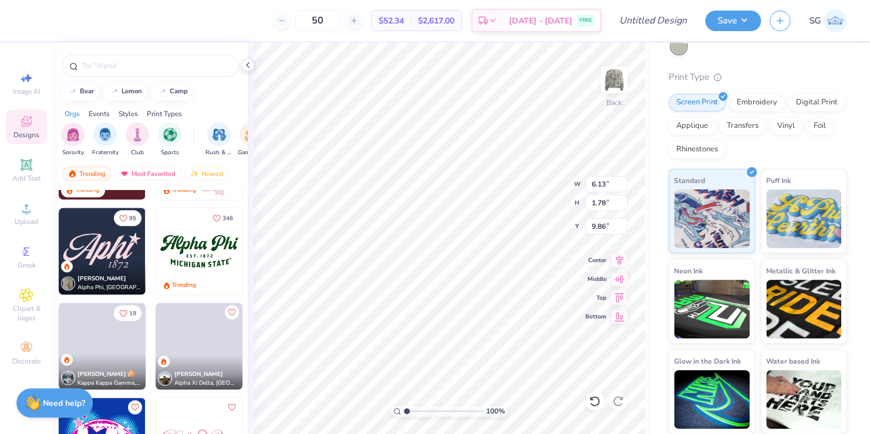
scroll to position [939, 0]
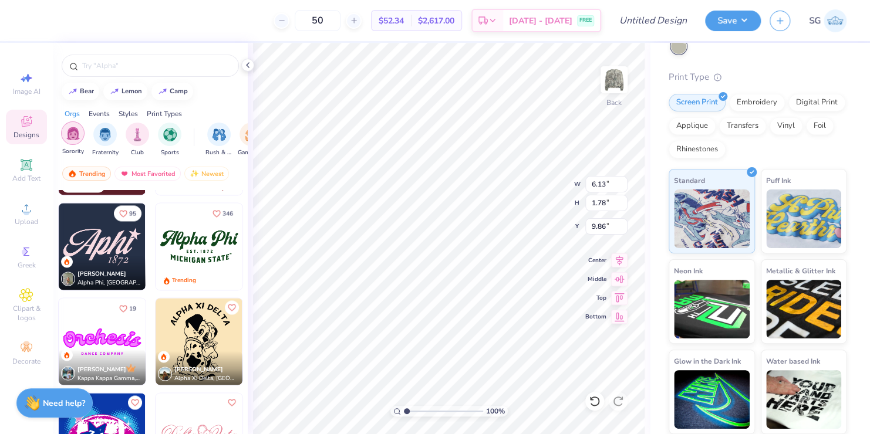
click at [72, 129] on img "filter for Sorority" at bounding box center [72, 133] width 13 height 13
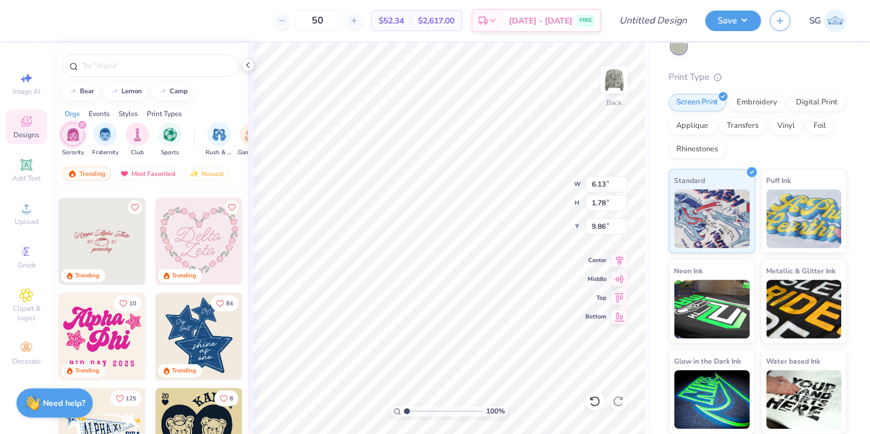
scroll to position [1312, 0]
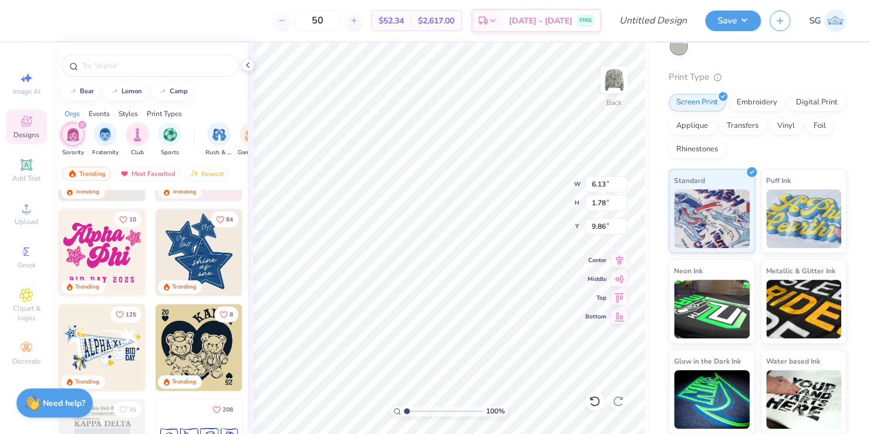
click at [96, 254] on img at bounding box center [102, 253] width 87 height 87
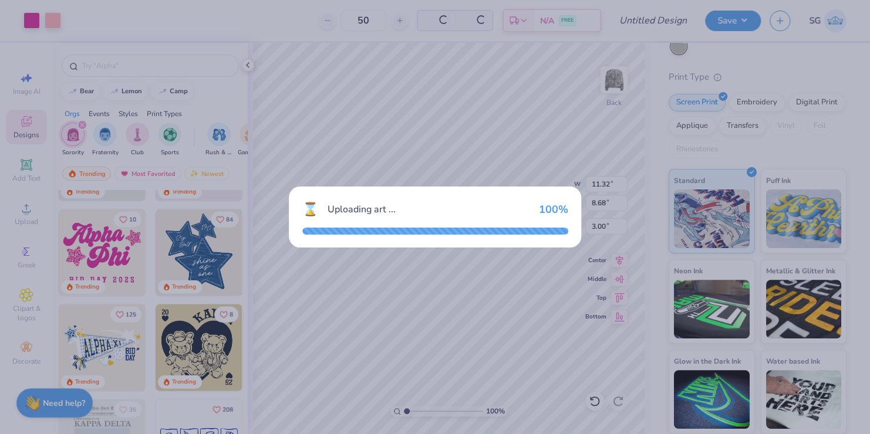
type input "11.32"
type input "8.68"
type input "3.00"
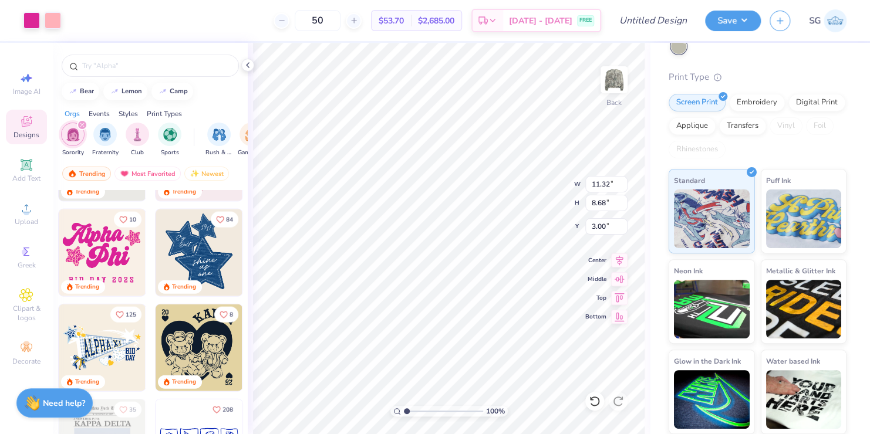
click at [94, 247] on div at bounding box center [14, 253] width 261 height 87
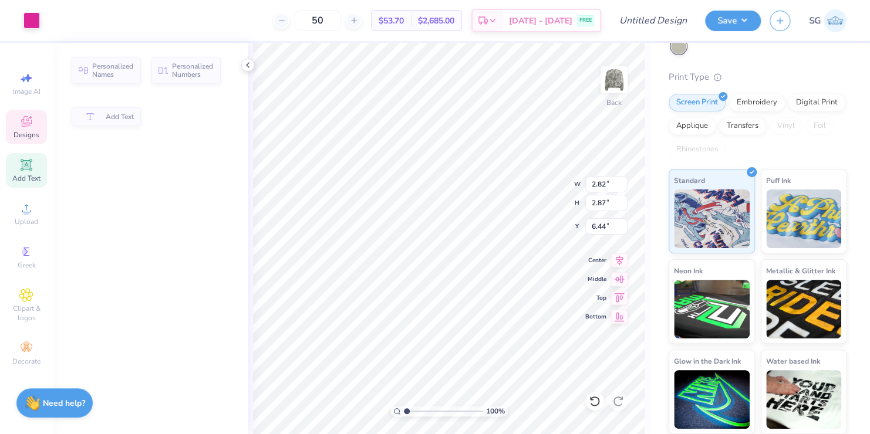
type input "2.82"
type input "2.87"
type input "6.44"
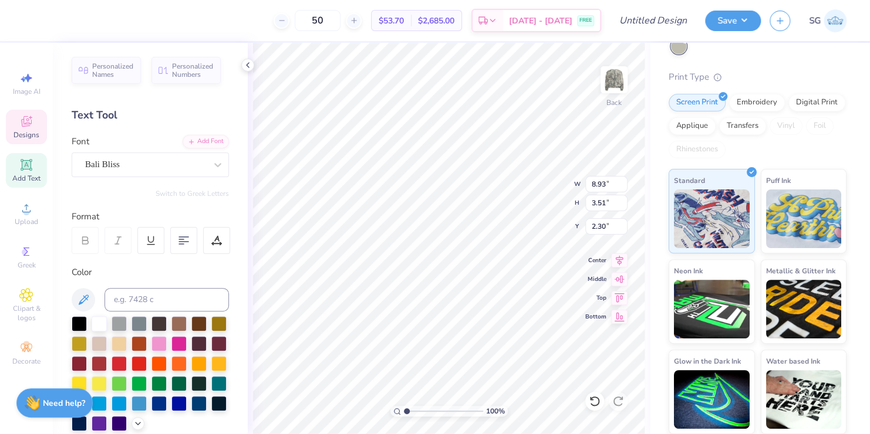
scroll to position [9, 2]
click at [82, 296] on icon at bounding box center [83, 300] width 14 height 14
type input "1.98"
type input "2.25"
type input "2.30"
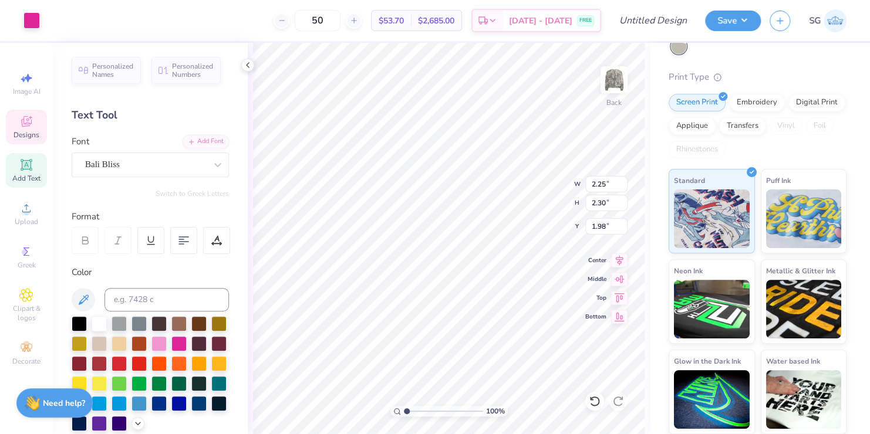
type input "4.05"
type input "6.13"
type input "1.78"
type input "16.17"
click at [76, 301] on icon at bounding box center [83, 300] width 14 height 14
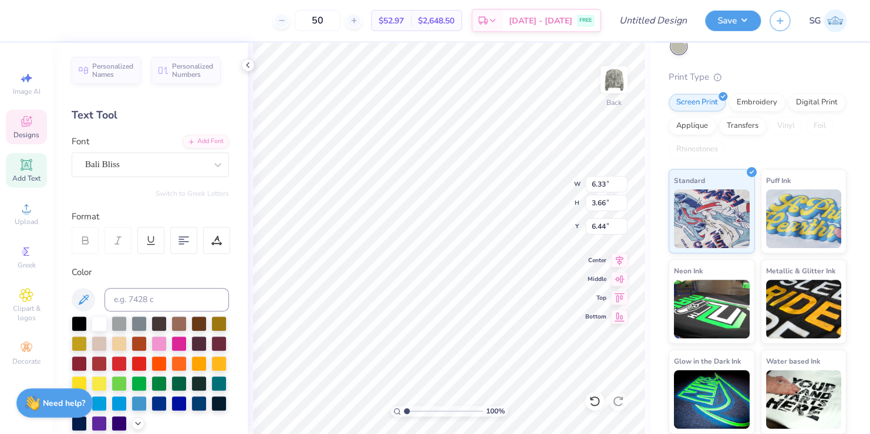
type input "6.33"
type input "3.66"
type input "6.44"
click at [80, 303] on icon at bounding box center [84, 300] width 10 height 10
click at [31, 133] on span "Designs" at bounding box center [26, 134] width 26 height 9
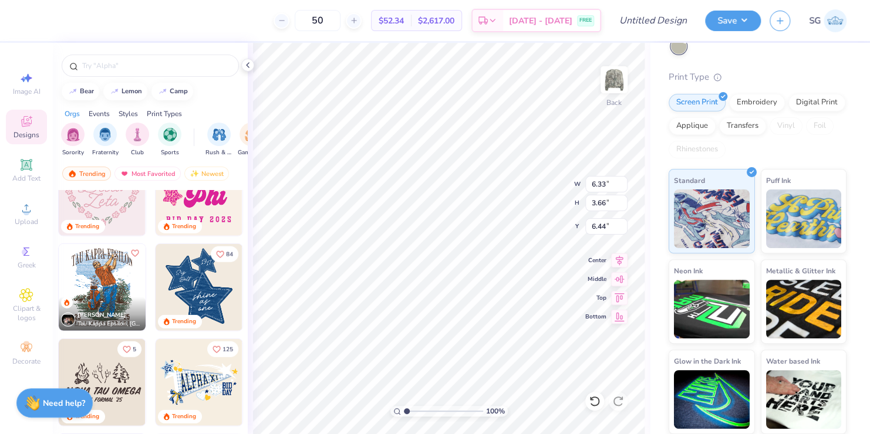
scroll to position [1474, 0]
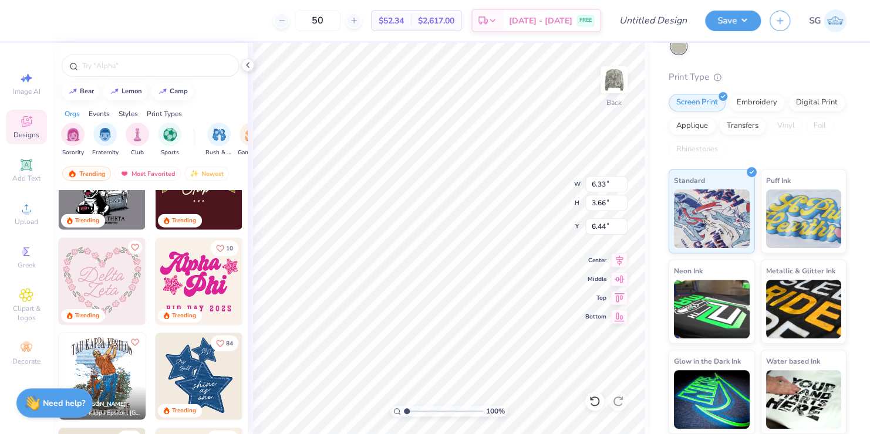
click at [194, 285] on img at bounding box center [199, 281] width 87 height 87
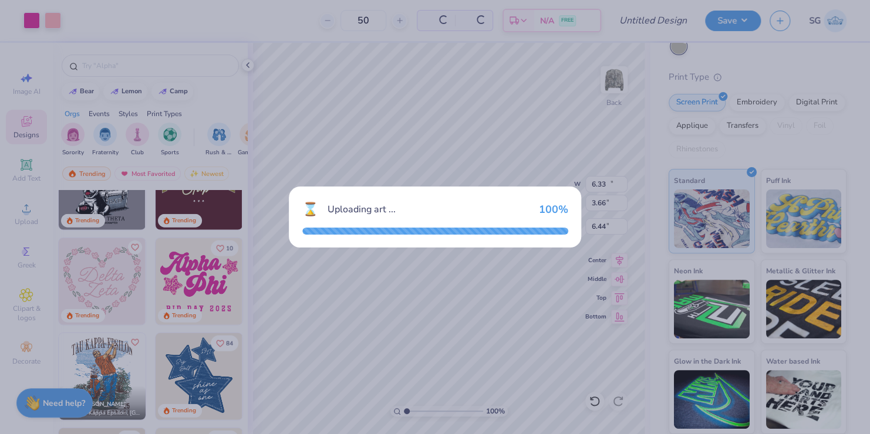
type input "11.32"
type input "8.68"
type input "3.00"
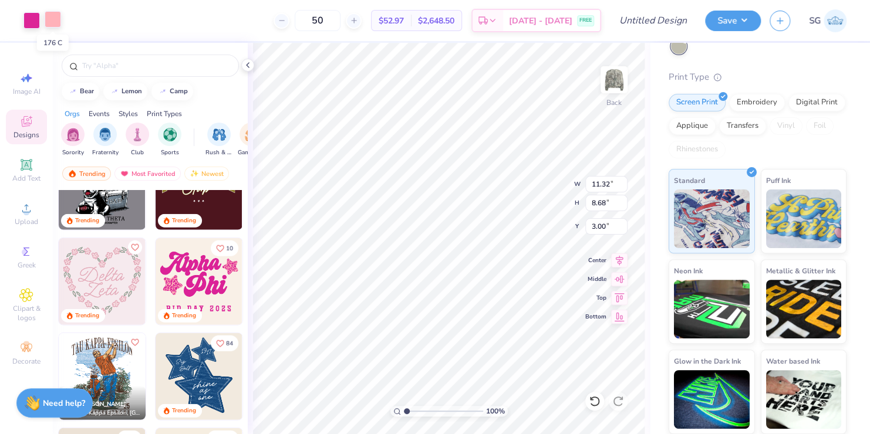
click at [52, 15] on div at bounding box center [53, 19] width 16 height 16
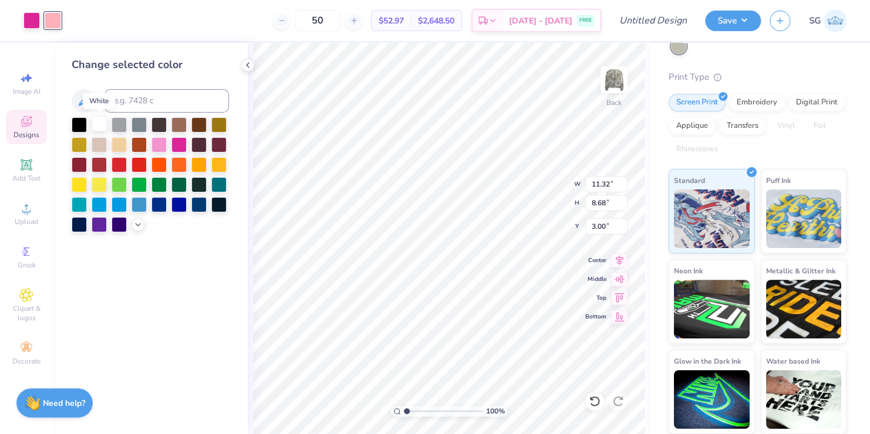
click at [100, 125] on div at bounding box center [99, 123] width 15 height 15
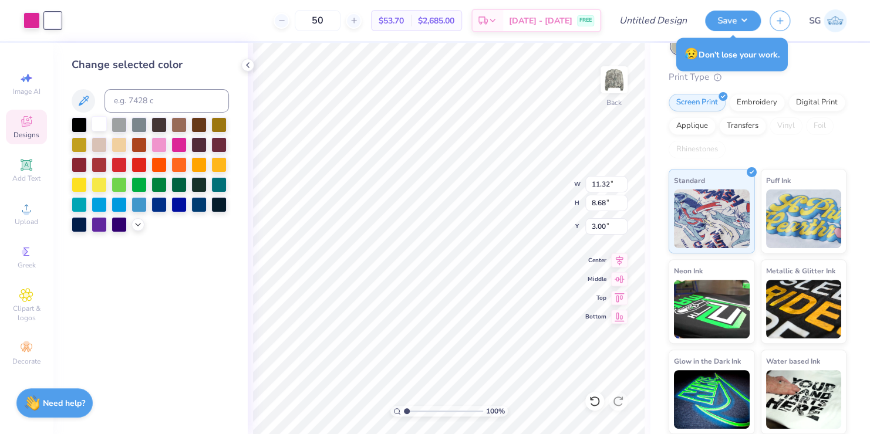
click at [99, 129] on div at bounding box center [99, 123] width 15 height 15
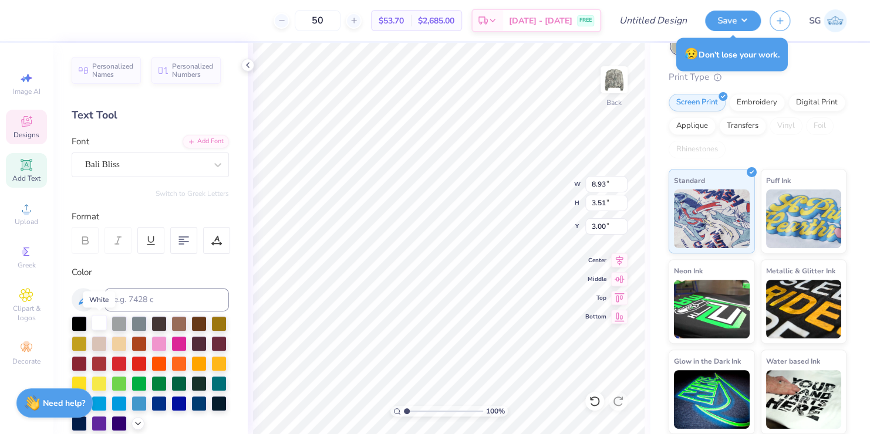
click at [92, 326] on div at bounding box center [99, 322] width 15 height 15
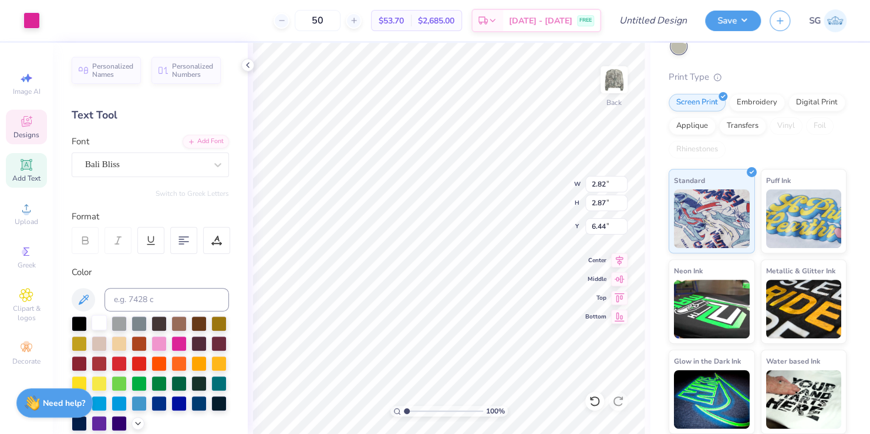
type input "2.82"
type input "2.87"
type input "7.88"
type input "7.87"
type input "2.25"
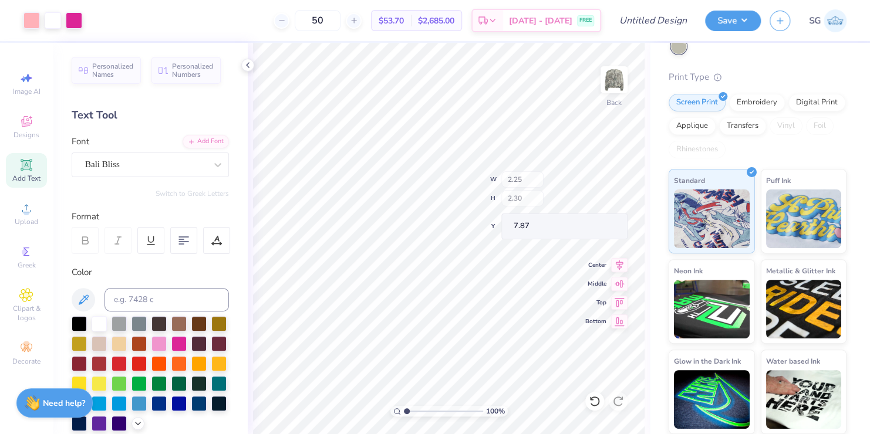
type input "2.30"
type input "4.05"
type input "4.53"
type input "8.93"
type input "3.51"
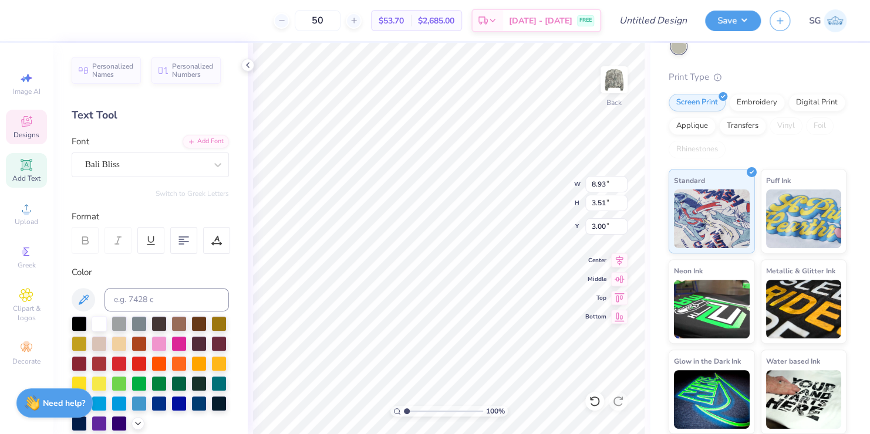
type input "2.17"
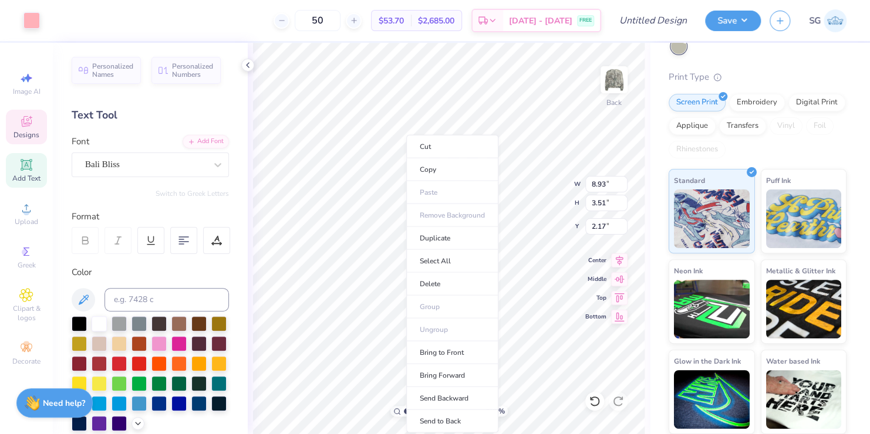
type input "2.82"
type input "2.88"
type input "6.44"
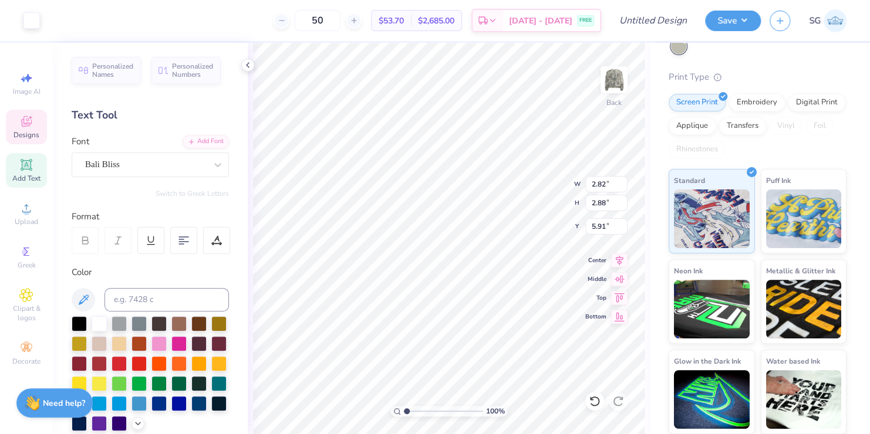
type input "6.31"
type input "2.25"
type input "2.30"
type input "4.53"
type input "6.31"
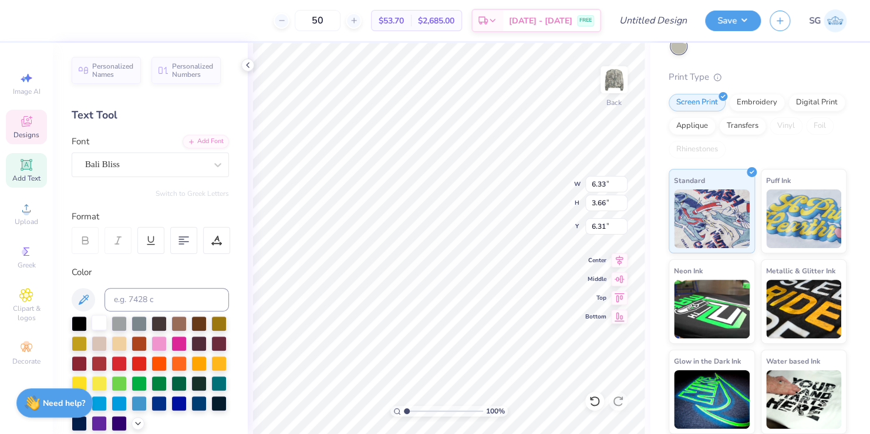
scroll to position [9, 1]
click at [99, 323] on div at bounding box center [99, 322] width 15 height 15
type input "9.36"
type input "0.82"
click at [101, 319] on div at bounding box center [99, 322] width 15 height 15
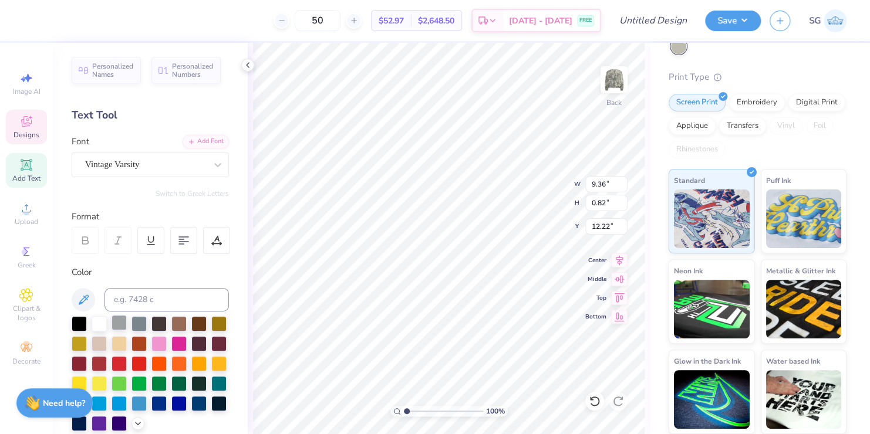
type input "10.86"
type input "2.25"
type input "2.30"
type input "4.00"
type input "9.36"
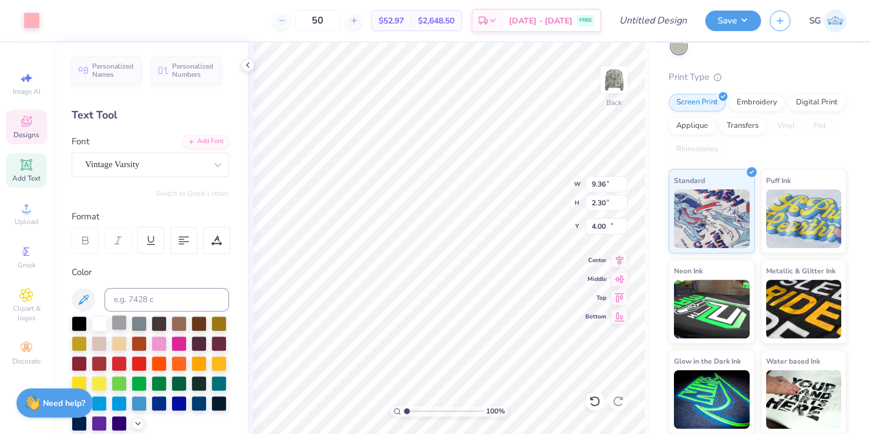
type input "0.82"
type input "10.86"
type input "11.89"
type input "1.04"
type input "9.36"
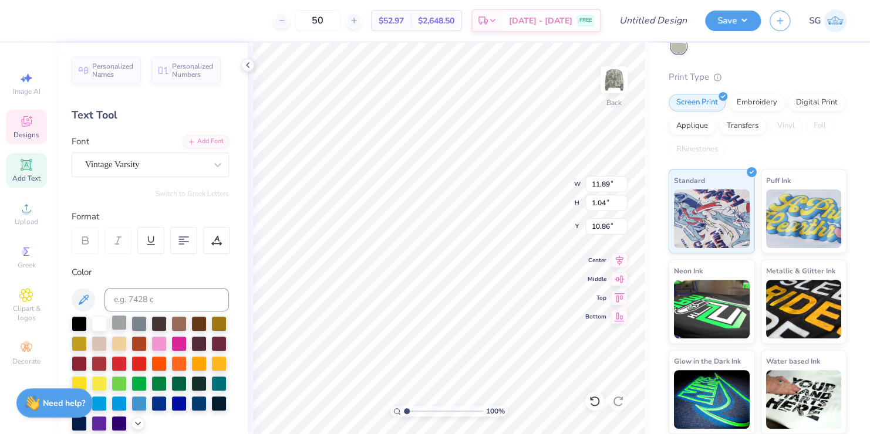
type input "0.82"
type input "12.22"
type input "8.93"
type input "3.51"
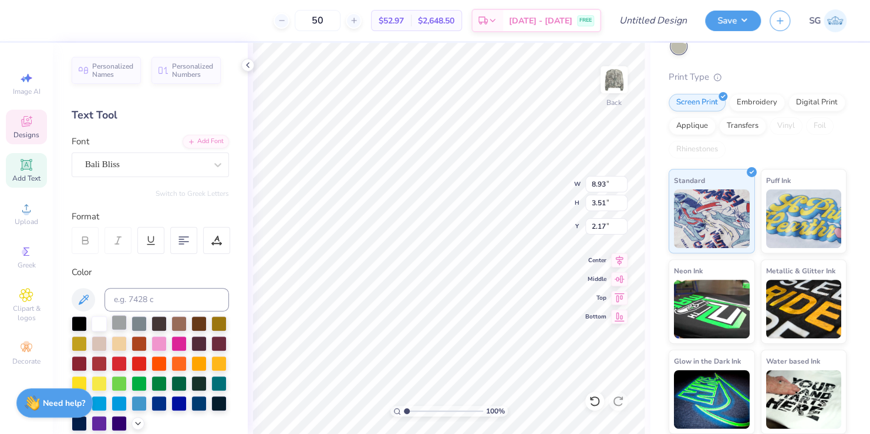
type input "2.30"
type textarea "Sigma"
type input "1.97"
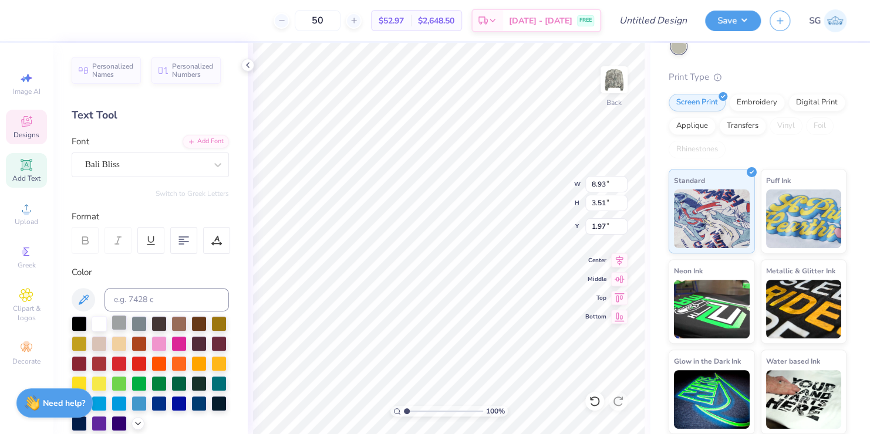
type textarea "Sigma"
click at [235, 18] on div "50 $52.97 Per Item $2,648.50 Total Est. Delivery [DATE] - [DATE] FREE" at bounding box center [316, 20] width 569 height 41
type input "2.48"
type input "9.36"
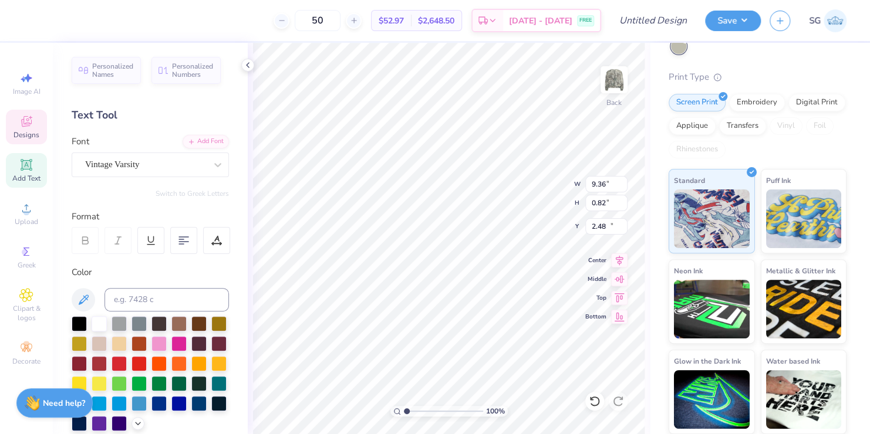
type input "0.82"
type input "12.22"
type input "11.89"
type input "1.04"
type input "14.21"
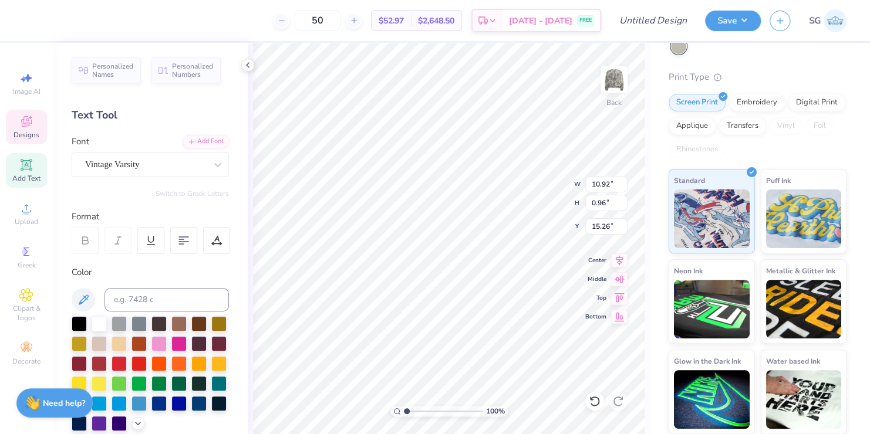
type input "10.92"
type input "0.96"
type input "14.30"
type input "15.58"
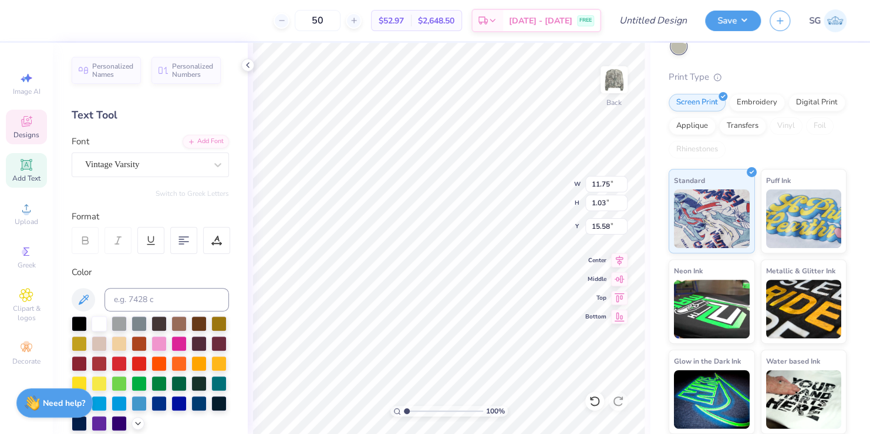
type input "11.75"
type input "1.03"
type input "3.97"
click at [430, 412] on input "range" at bounding box center [443, 411] width 79 height 11
type input "14.21"
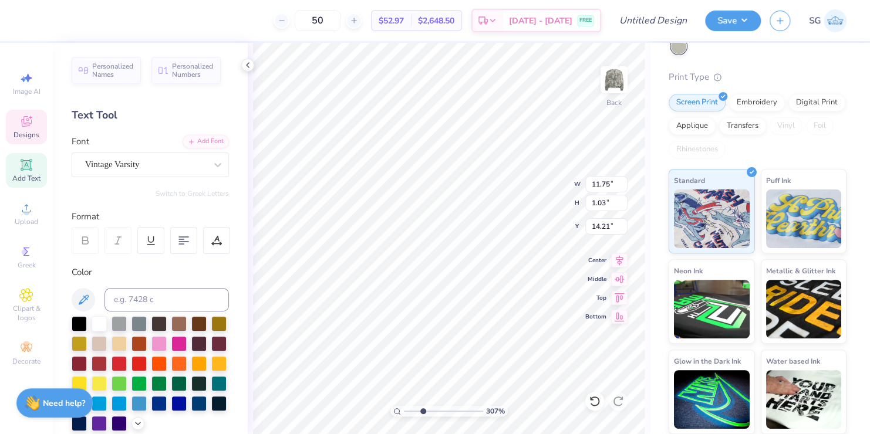
type input "3.06685724789764"
type input "11.87"
type input "1.04"
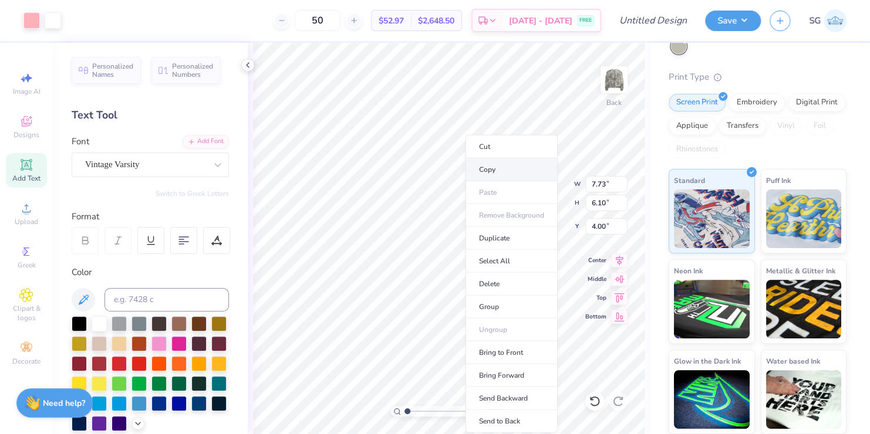
click at [484, 168] on li "Copy" at bounding box center [511, 169] width 92 height 23
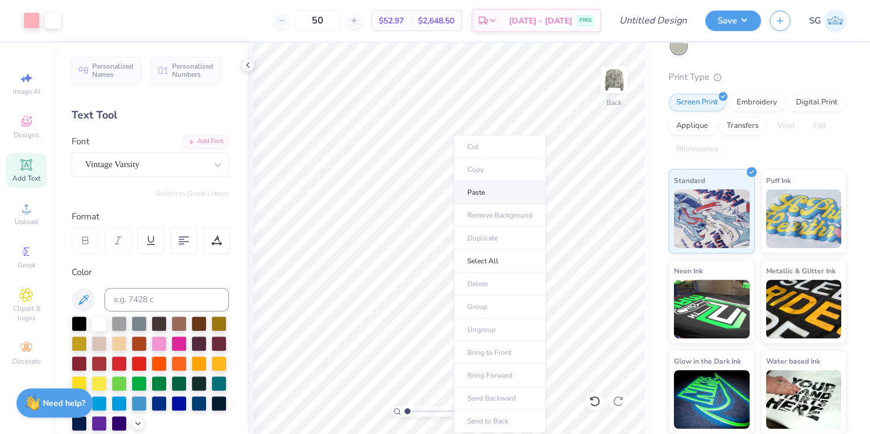
click at [468, 191] on li "Paste" at bounding box center [500, 192] width 92 height 23
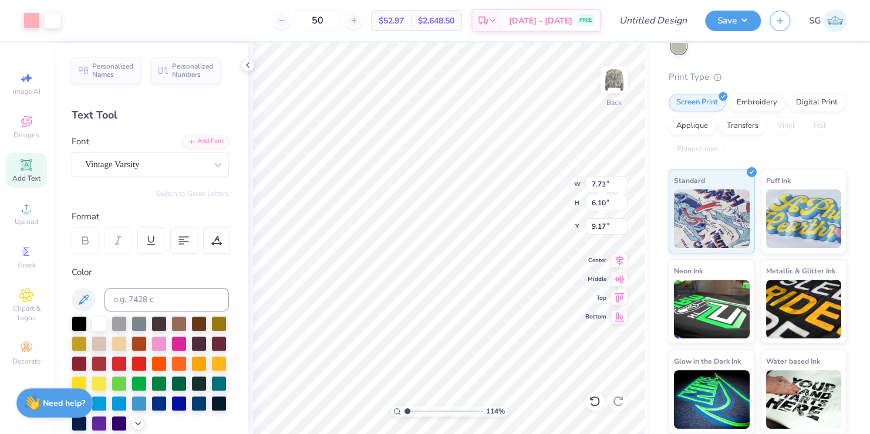
type input "1.14273629526165"
type input "8.14"
type input "1.14273629526165"
type input "7.70"
type input "1.14273629526165"
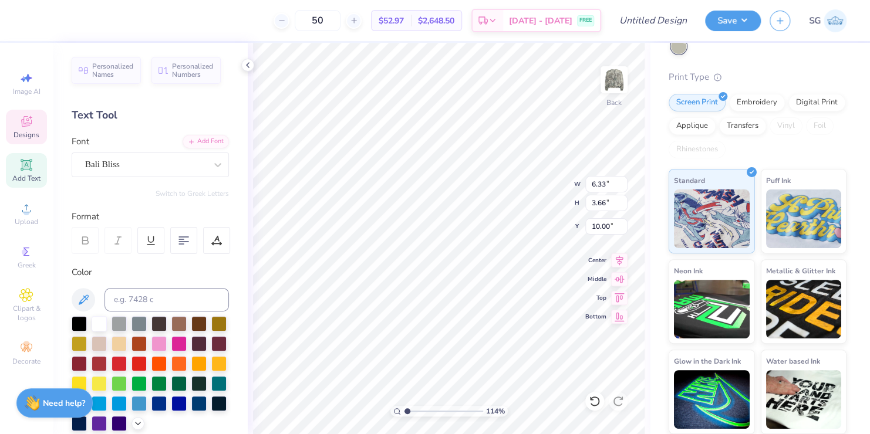
type input "2.25"
type input "2.30"
type input "9.60"
type input "1.14273629526165"
type input "11.20"
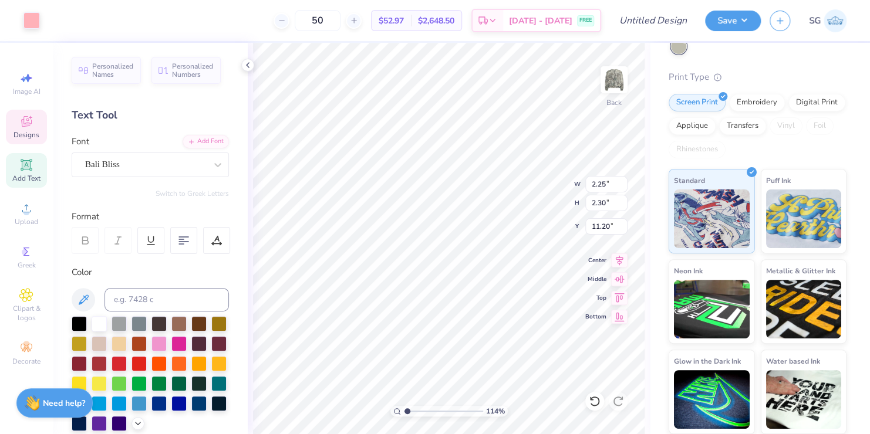
type input "1.14273629526165"
type input "10.75"
type input "1.14273629526165"
type input "11.36"
type input "1.14273629526165"
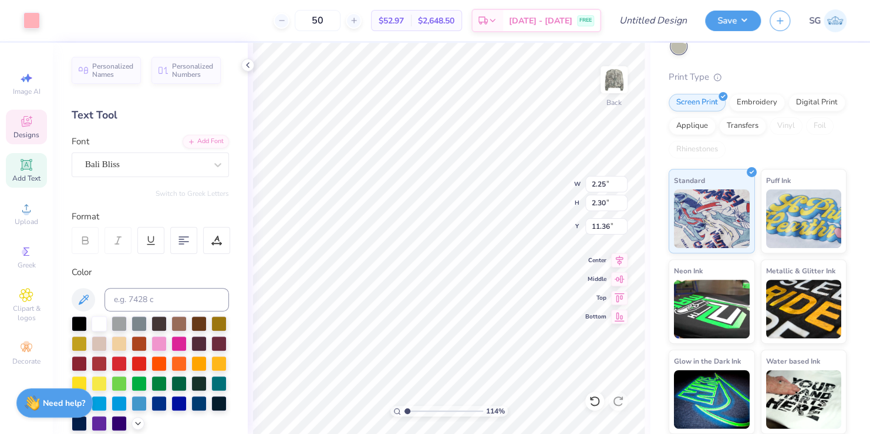
type input "6.33"
type input "3.66"
type input "10.14"
type input "1.14273629526165"
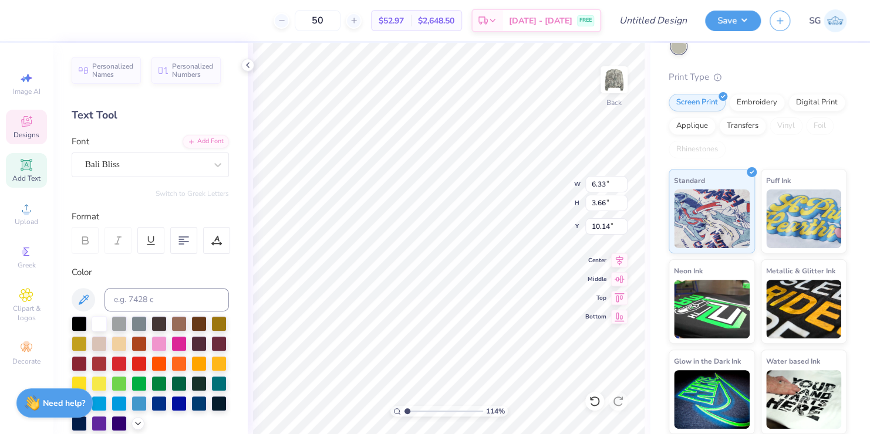
type textarea "Ph"
type input "1.14273629526165"
type textarea "P"
type input "1.14273629526165"
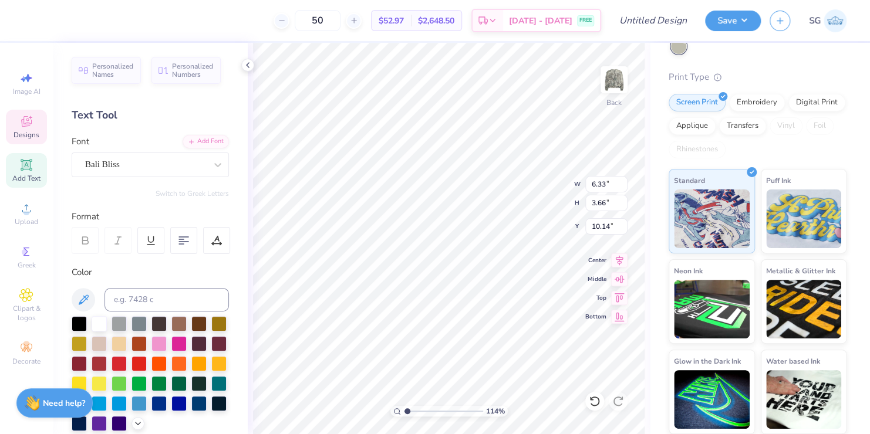
type textarea "T"
type input "1.14273629526165"
type textarea "Tau"
type input "1.14273629526165"
type input "10.00"
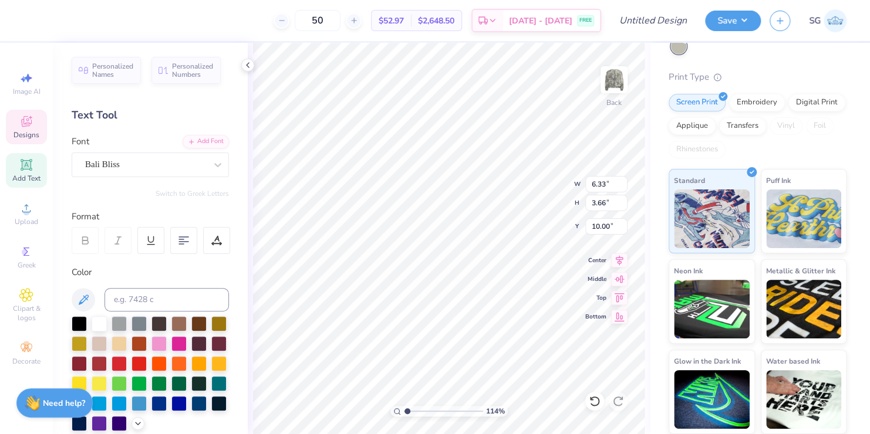
type input "1.14273629526165"
type textarea "Ph"
type input "1.14273629526165"
type textarea "P"
type input "1.14273629526165"
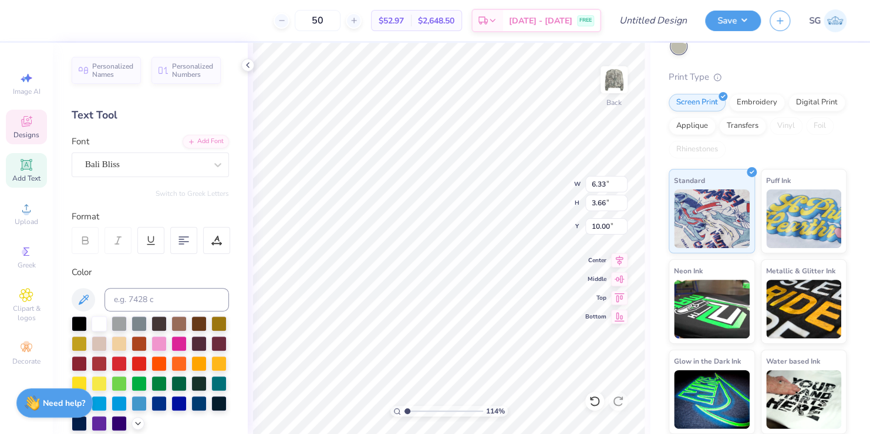
type input "1.14273629526165"
type textarea "T"
type input "1.14273629526165"
type textarea "Ta"
type input "1.14273629526165"
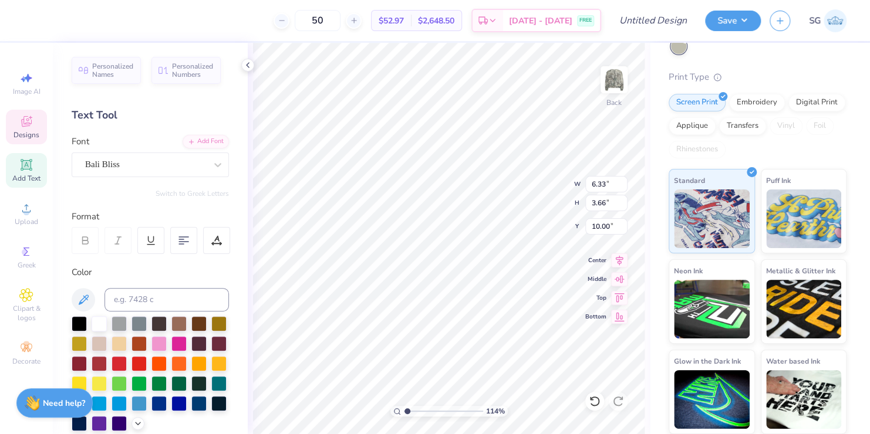
type textarea "Tau"
type input "1.14273629526165"
type input "6.27"
type input "3.39"
type input "10.28"
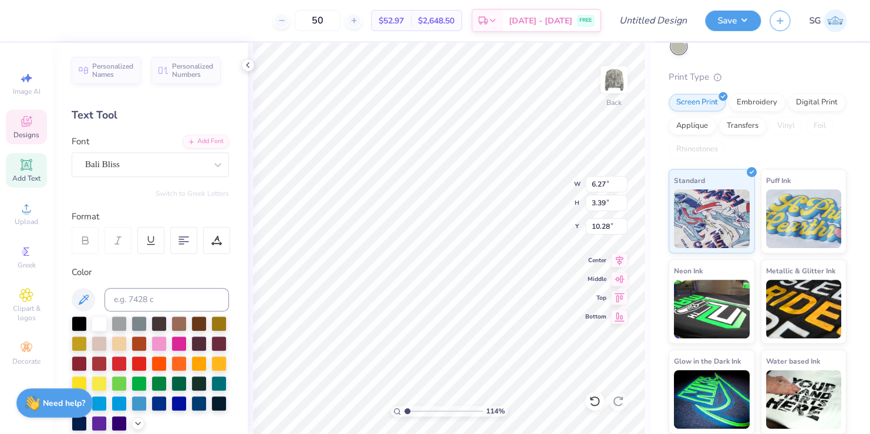
type input "1.14273629526165"
type input "10.75"
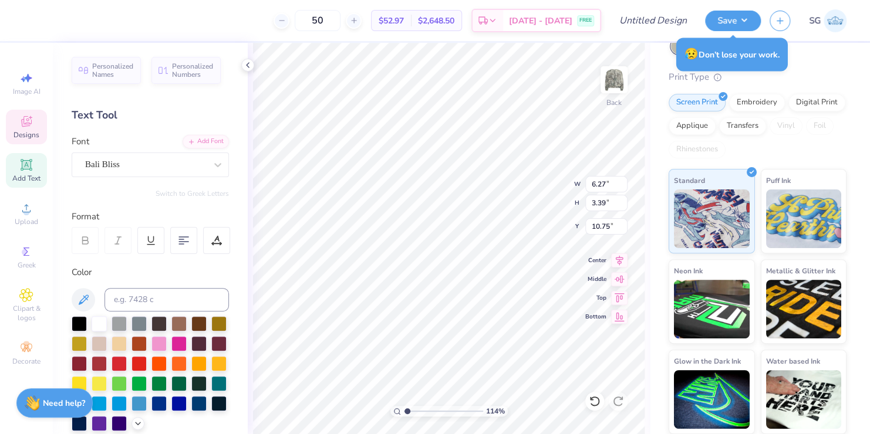
type input "1.14273629526165"
type input "10.14"
type input "1.14273629526165"
type input "10.75"
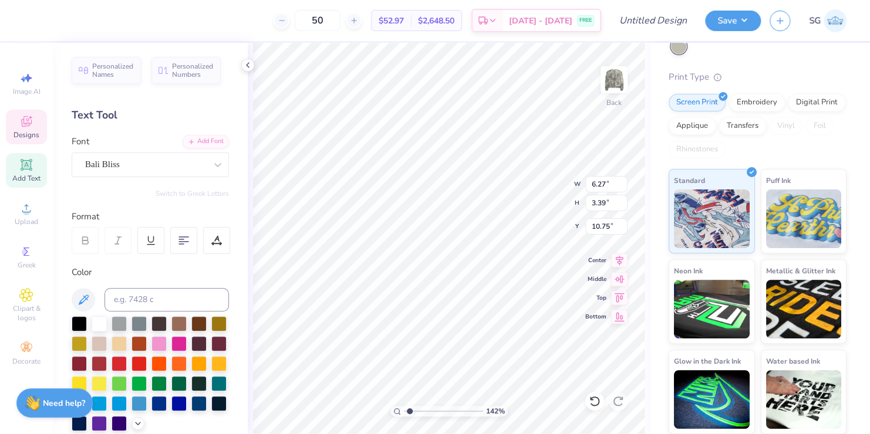
type input "1.42127268050165"
type input "11.87"
type input "1.04"
type input "14.21"
type input "1.42127268050165"
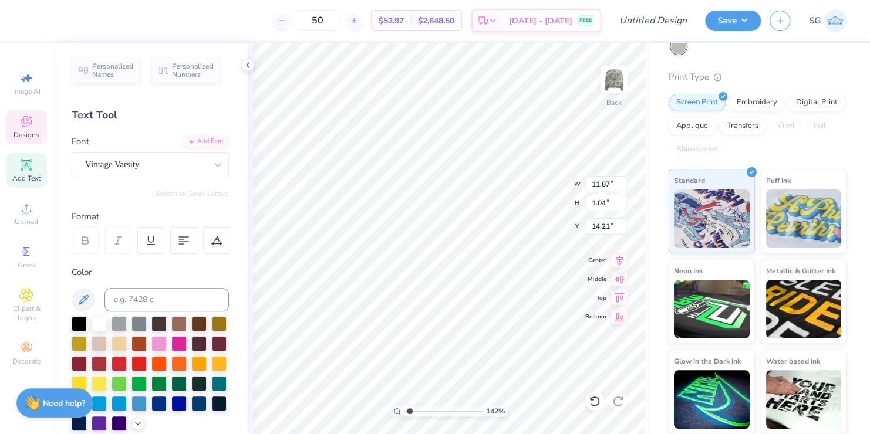
type input "11.89"
type input "15.00"
type input "1.42127268050165"
type input "11.87"
type input "17.56"
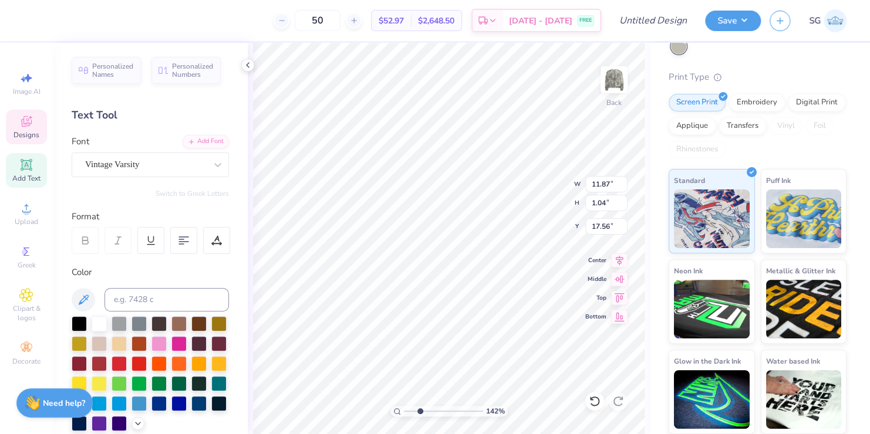
click at [420, 411] on input "range" at bounding box center [443, 411] width 79 height 11
type input "2.79480563005345"
type input "15.40"
type input "3.27337615334258"
type input "6.27"
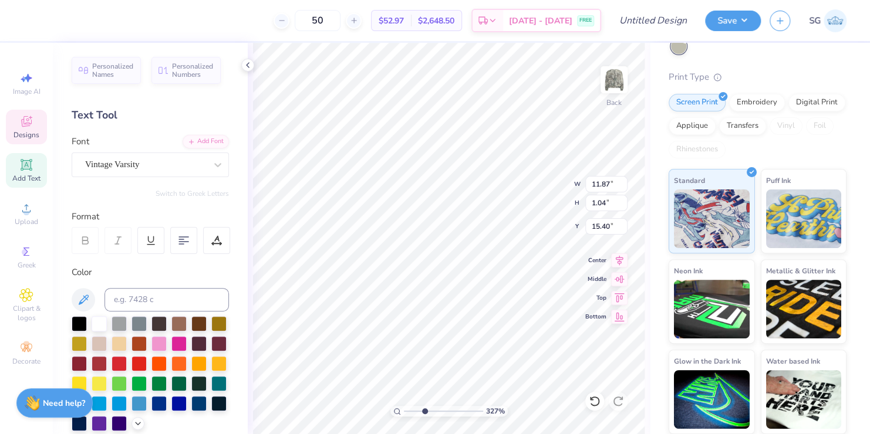
type input "3.39"
type input "10.75"
drag, startPoint x: 424, startPoint y: 411, endPoint x: 388, endPoint y: 412, distance: 35.8
type input "1"
click at [404, 412] on input "range" at bounding box center [443, 411] width 79 height 11
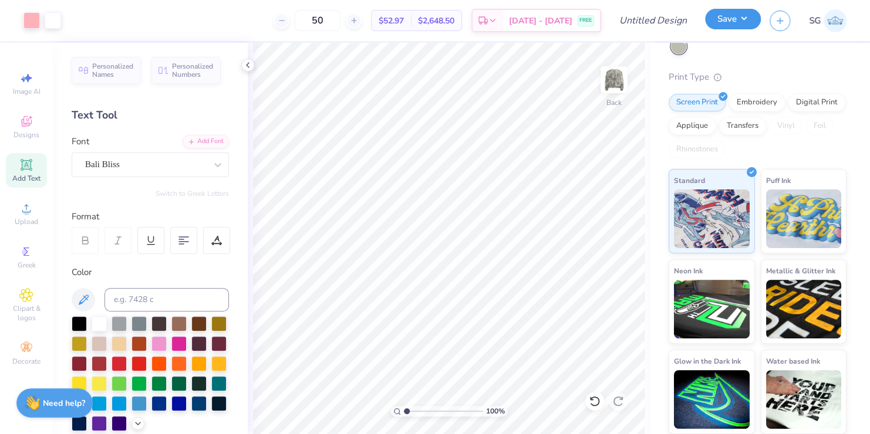
click at [719, 21] on button "Save" at bounding box center [733, 19] width 56 height 21
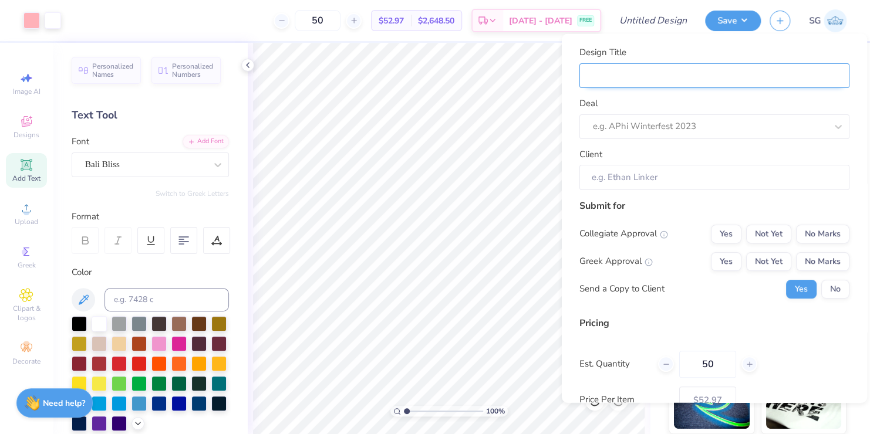
click at [637, 75] on input "Design Title" at bounding box center [714, 75] width 270 height 25
type input "S"
type input "Si"
type input "Sig"
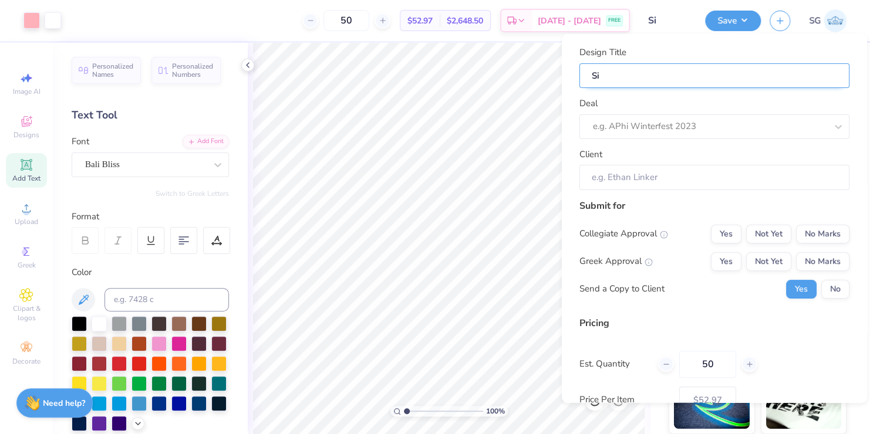
type input "Sig"
type input "Sigm"
type input "Sigma"
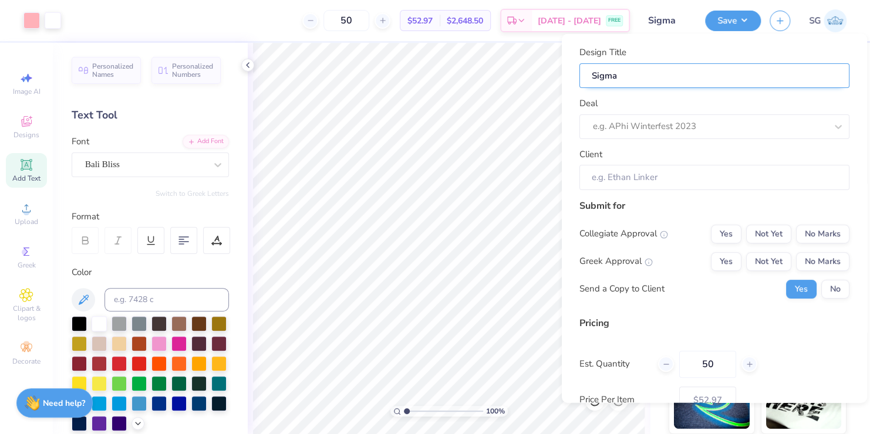
type input "Sigma"
type input "Sigma D"
type input "Sigma De"
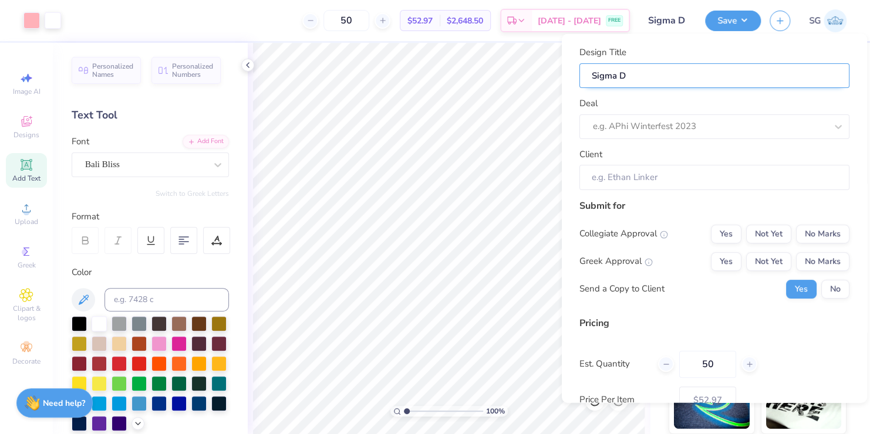
type input "Sigma De"
type input "Sigma Del"
type input "Sigma Delt"
type input "Sigma Delta"
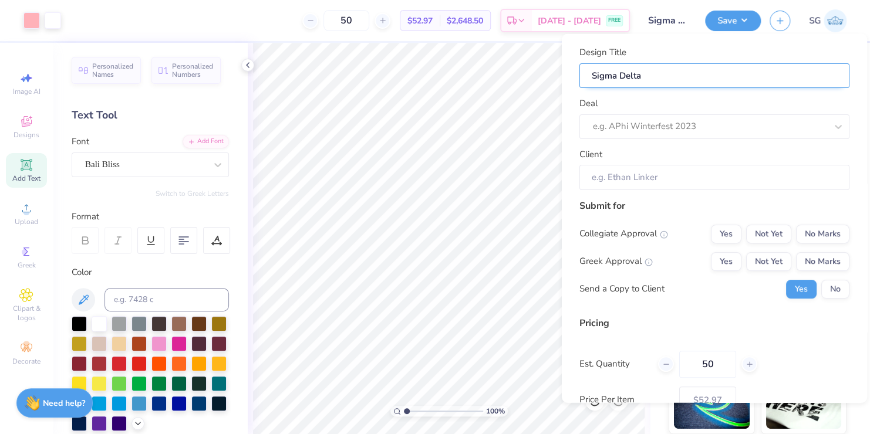
type input "Sigma Delta"
type input "Sigma Delta T"
type input "Sigma Delta Ta"
type input "Sigma Delta Tau"
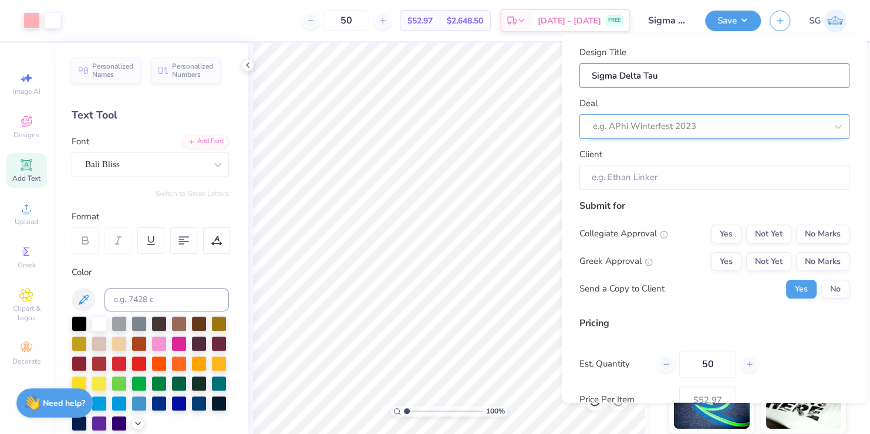
type input "Sigma Delta Tau"
click at [646, 121] on div at bounding box center [710, 127] width 234 height 16
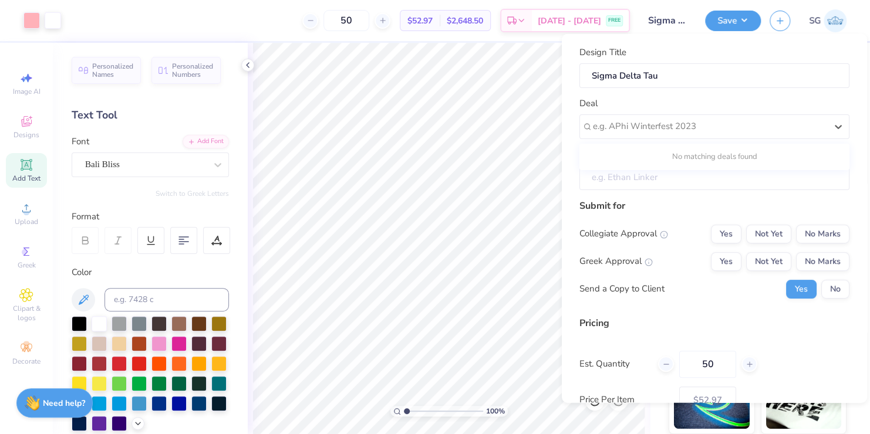
click at [623, 178] on input "Client" at bounding box center [714, 177] width 270 height 25
click at [605, 179] on input "Client" at bounding box center [714, 177] width 270 height 25
click at [719, 256] on button "Yes" at bounding box center [726, 261] width 31 height 19
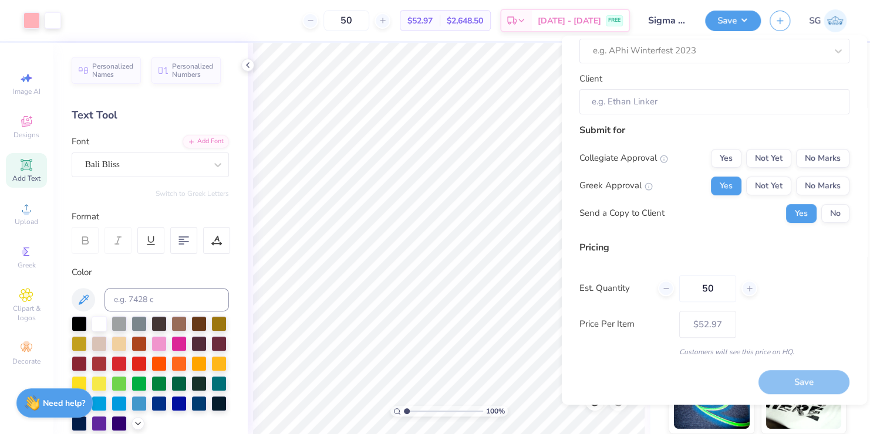
scroll to position [0, 0]
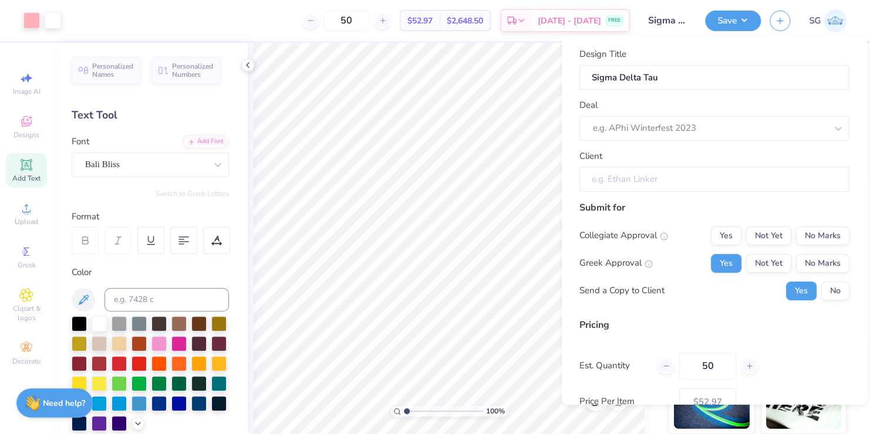
click at [664, 180] on input "Client" at bounding box center [714, 179] width 270 height 25
click at [626, 177] on input "Client" at bounding box center [714, 179] width 270 height 25
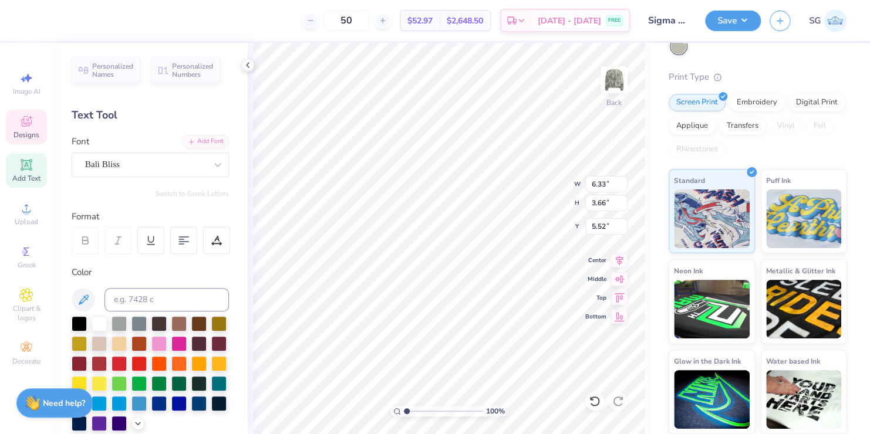
scroll to position [9, 2]
drag, startPoint x: 413, startPoint y: 410, endPoint x: 401, endPoint y: 407, distance: 12.7
click at [404, 407] on input "range" at bounding box center [443, 411] width 79 height 11
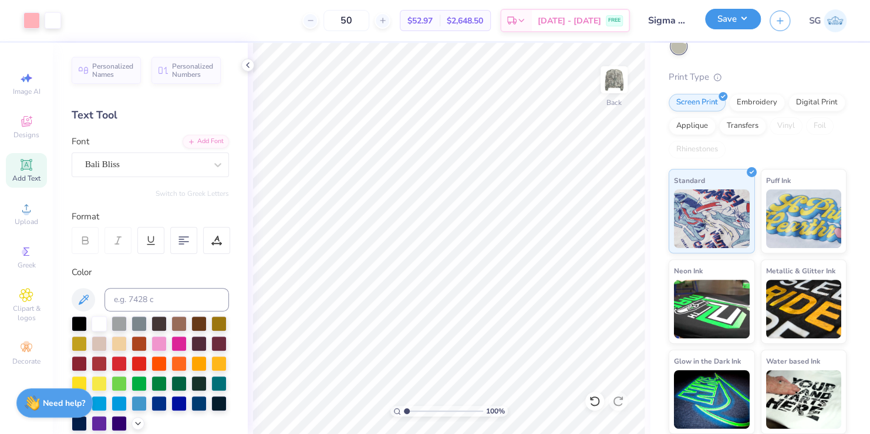
click at [732, 19] on button "Save" at bounding box center [733, 19] width 56 height 21
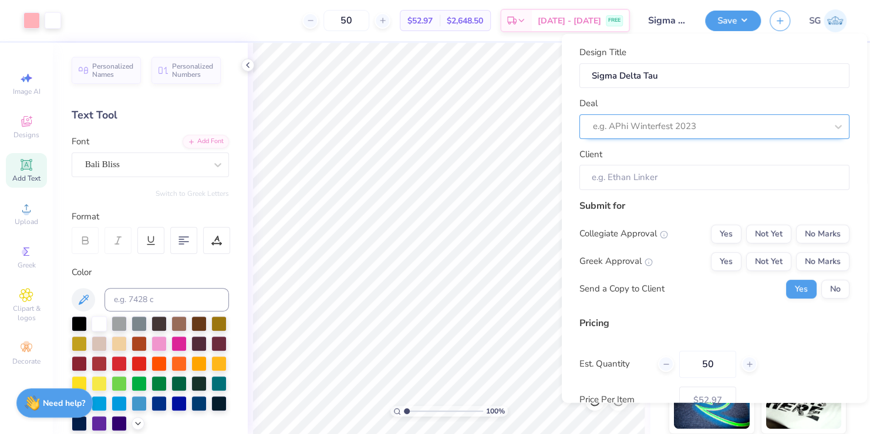
click at [656, 127] on div at bounding box center [710, 127] width 234 height 16
click at [617, 182] on input "Client" at bounding box center [714, 177] width 270 height 25
click at [626, 175] on input "Client" at bounding box center [714, 177] width 270 height 25
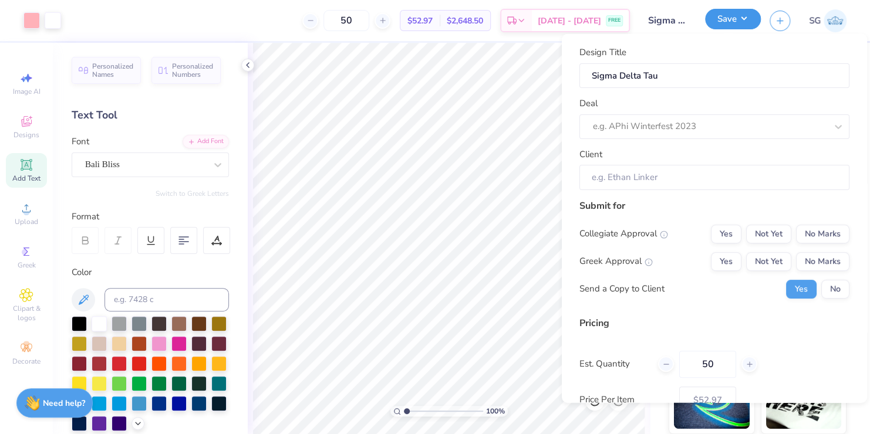
click at [733, 15] on button "Save" at bounding box center [733, 19] width 56 height 21
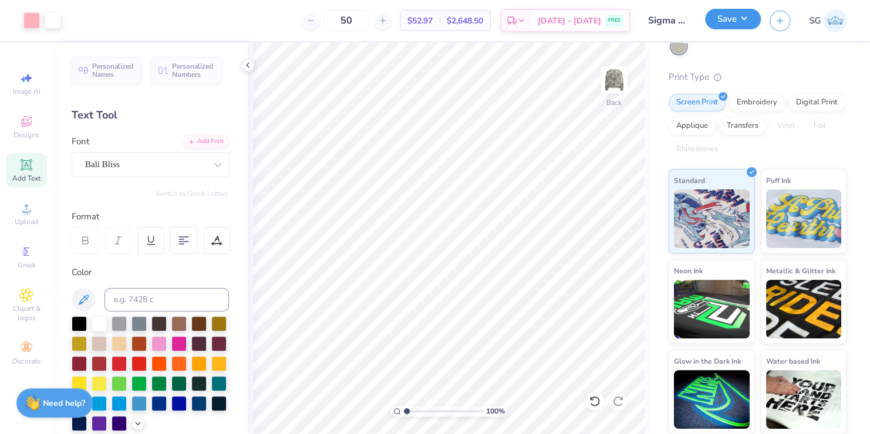
click at [734, 18] on button "Save" at bounding box center [733, 19] width 56 height 21
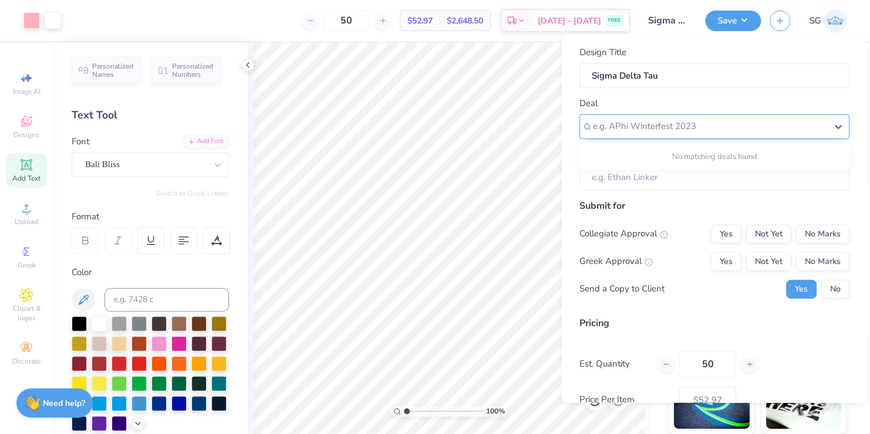
click at [688, 129] on div at bounding box center [710, 127] width 234 height 16
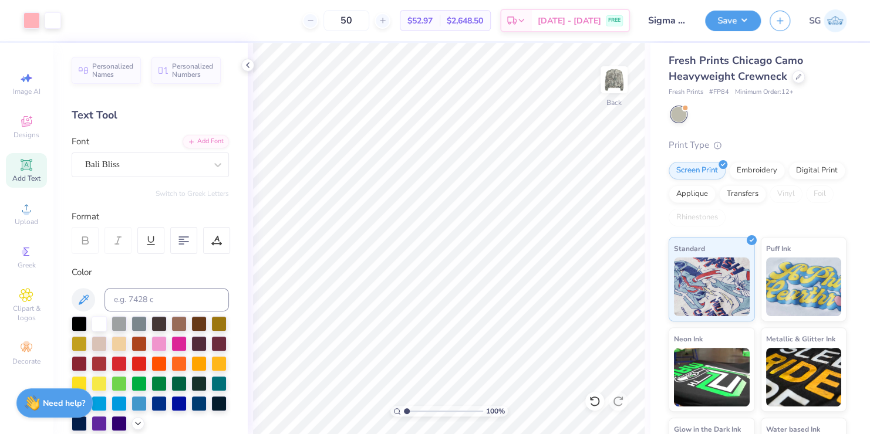
scroll to position [0, 0]
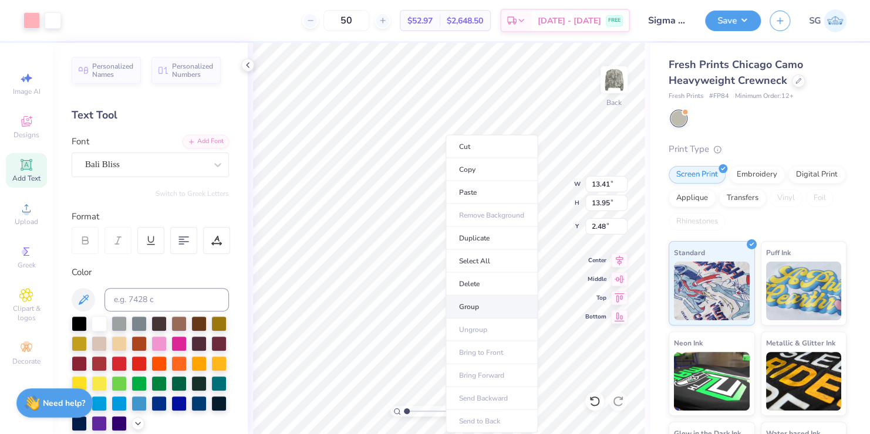
click at [467, 301] on li "Group" at bounding box center [491, 307] width 92 height 23
click at [454, 166] on li "Copy" at bounding box center [486, 169] width 92 height 23
